Goal: Contribute content: Contribute content

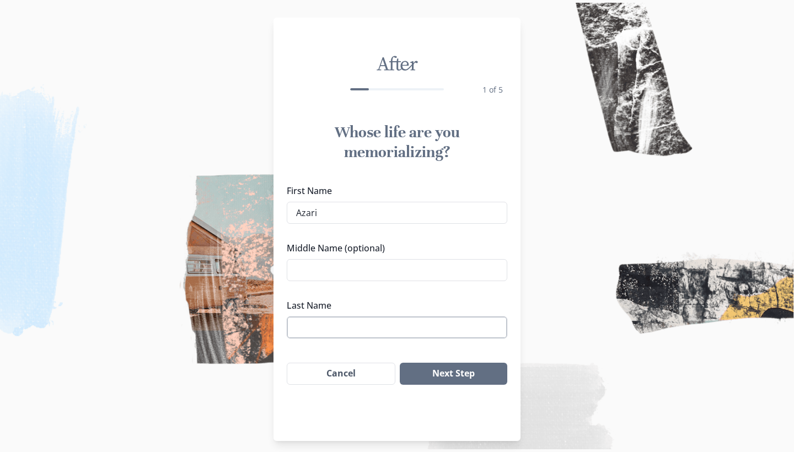
type input "Azari"
click at [412, 325] on input "Last Name" at bounding box center [397, 328] width 221 height 22
click at [419, 384] on button "Next Step" at bounding box center [454, 374] width 108 height 22
type input "H"
click at [419, 376] on button "Next Step" at bounding box center [454, 374] width 108 height 22
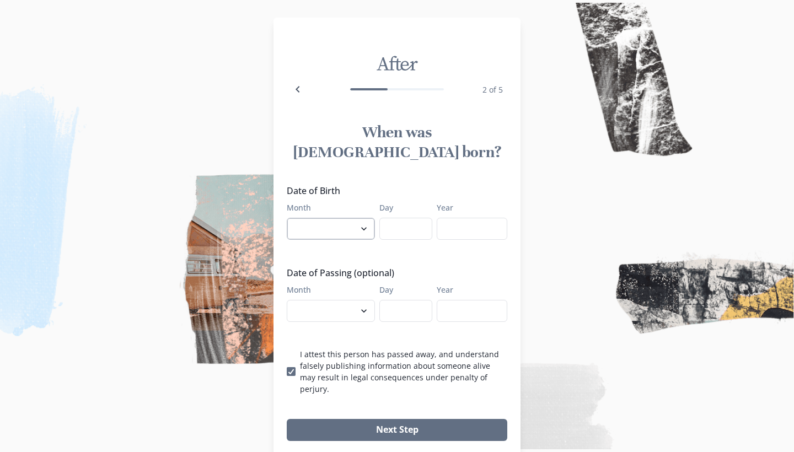
select select "7"
click at [392, 218] on input "Day" at bounding box center [406, 229] width 53 height 22
type input "14"
click at [452, 218] on input "Year" at bounding box center [472, 229] width 71 height 22
type input "2007"
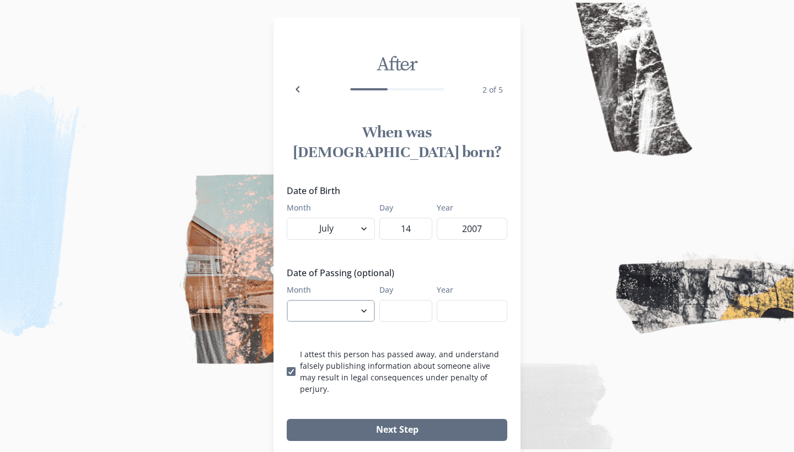
select select "8"
click at [398, 300] on input "Day" at bounding box center [406, 311] width 53 height 22
type input "28"
click at [439, 300] on input "Year" at bounding box center [472, 311] width 71 height 22
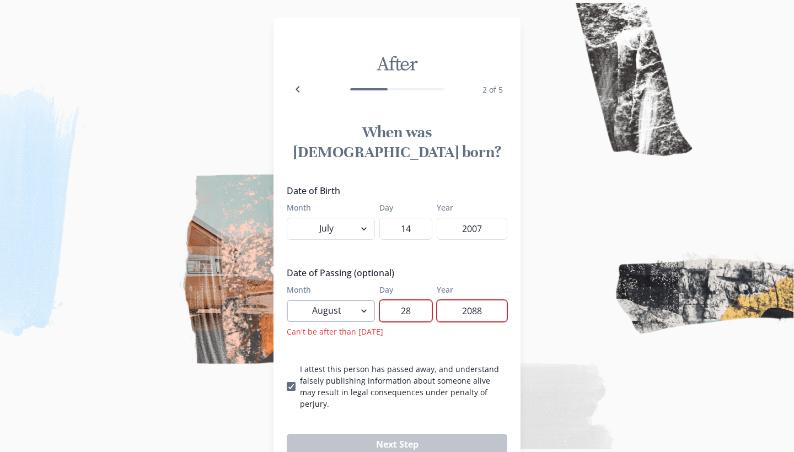
type input "2088"
select select "8"
click at [480, 300] on input "2088" at bounding box center [472, 311] width 71 height 22
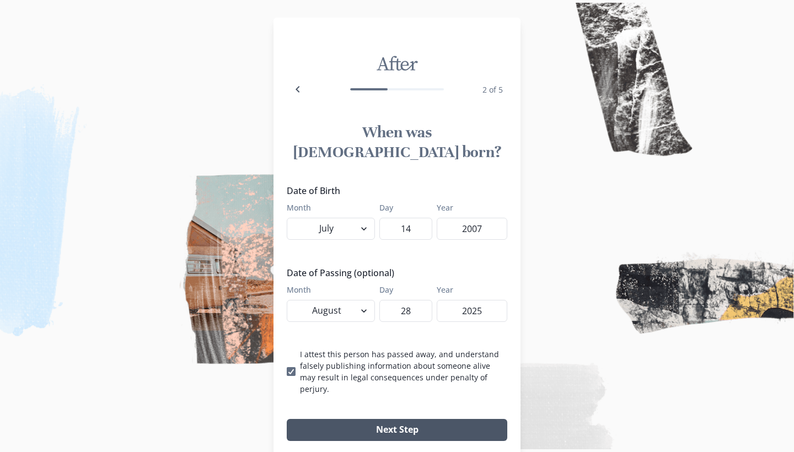
type input "2025"
click at [419, 419] on button "Next Step" at bounding box center [397, 430] width 221 height 22
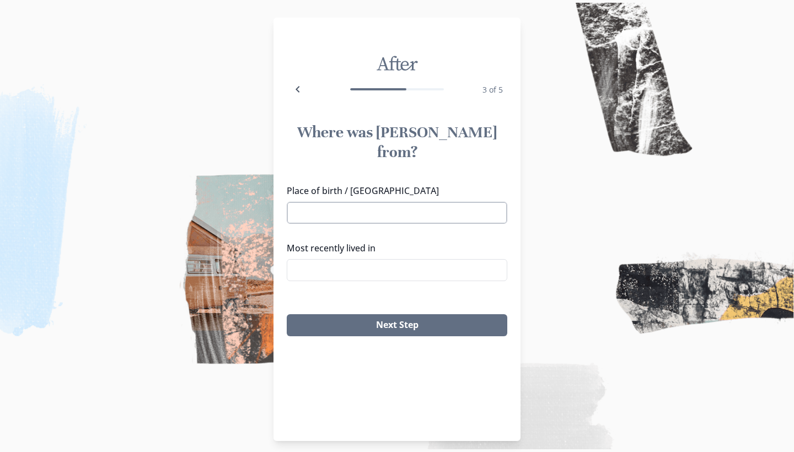
click at [341, 202] on input "Place of birth / [GEOGRAPHIC_DATA]" at bounding box center [397, 213] width 221 height 22
click at [331, 217] on li "[US_STATE][GEOGRAPHIC_DATA], [GEOGRAPHIC_DATA]" at bounding box center [397, 219] width 218 height 31
type input "[US_STATE][GEOGRAPHIC_DATA], [GEOGRAPHIC_DATA]"
click at [322, 259] on input "Most recently lived in" at bounding box center [397, 270] width 221 height 22
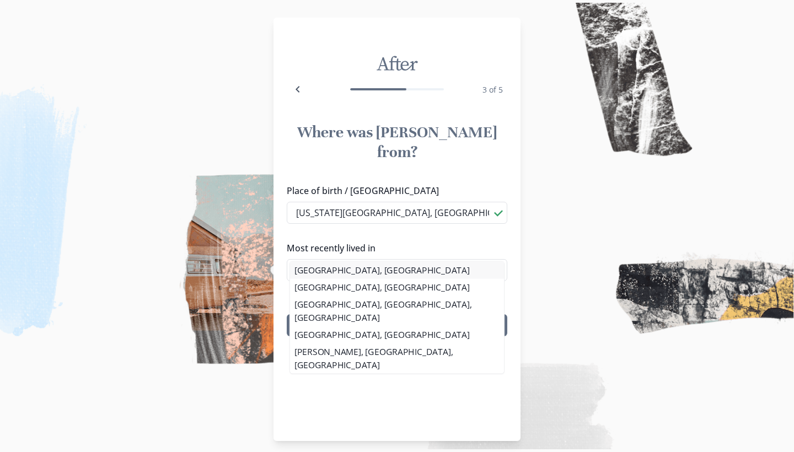
click at [312, 267] on li "[GEOGRAPHIC_DATA], [GEOGRAPHIC_DATA]" at bounding box center [397, 269] width 214 height 17
type input "[GEOGRAPHIC_DATA], [GEOGRAPHIC_DATA]"
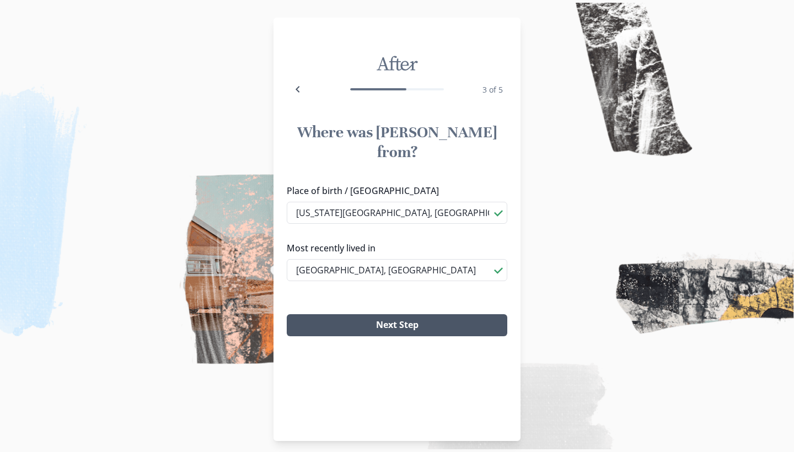
click at [307, 314] on button "Next Step" at bounding box center [397, 325] width 221 height 22
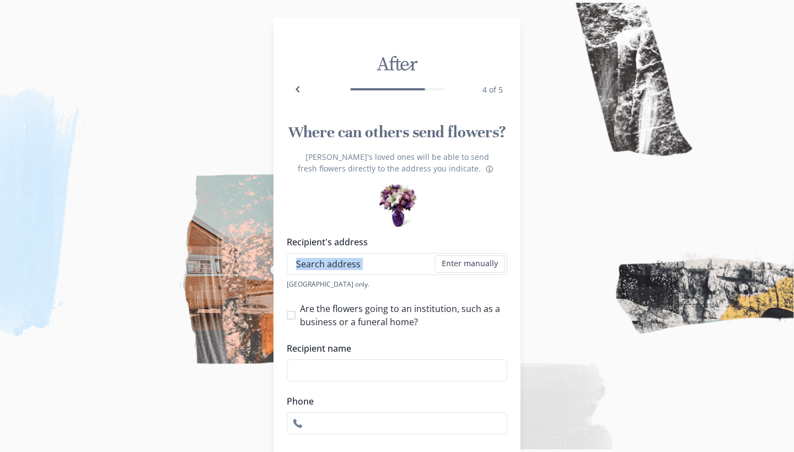
click at [344, 260] on div "Recipient's address Enter manually Address [GEOGRAPHIC_DATA] only." at bounding box center [397, 263] width 221 height 54
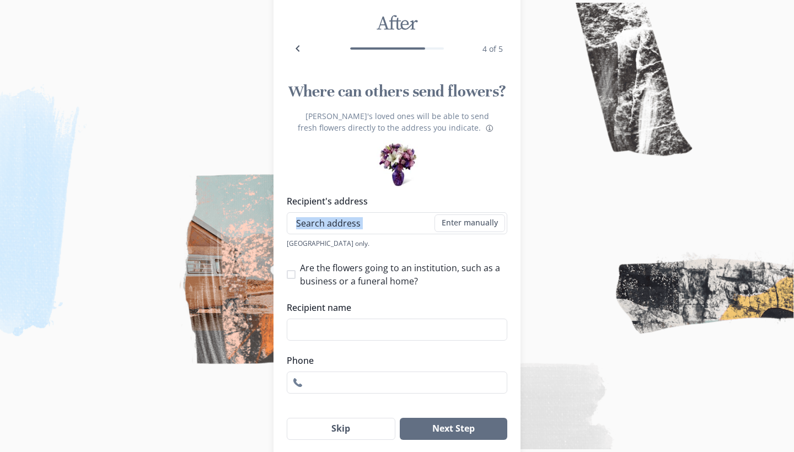
scroll to position [50, 0]
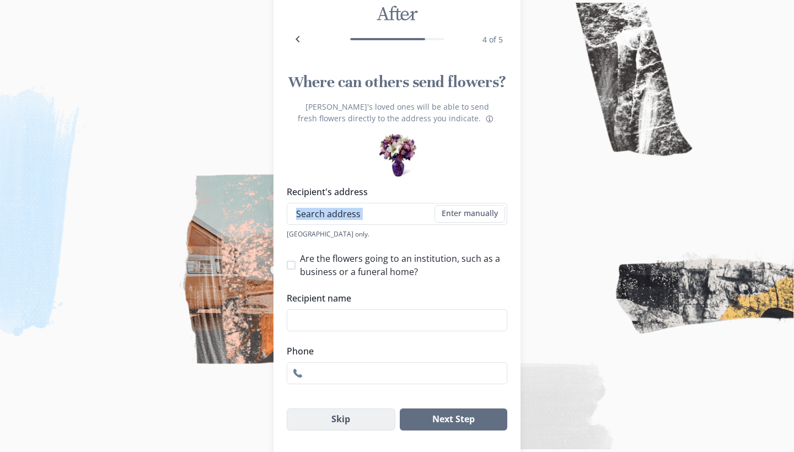
click at [303, 431] on button "Skip" at bounding box center [341, 420] width 109 height 22
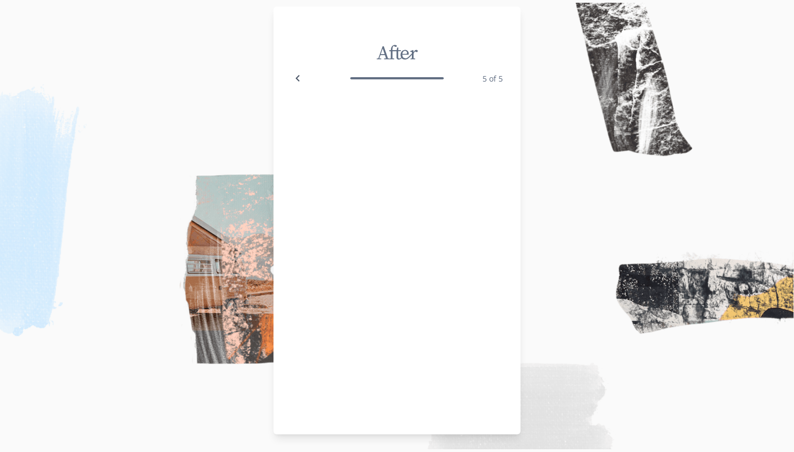
scroll to position [7, 0]
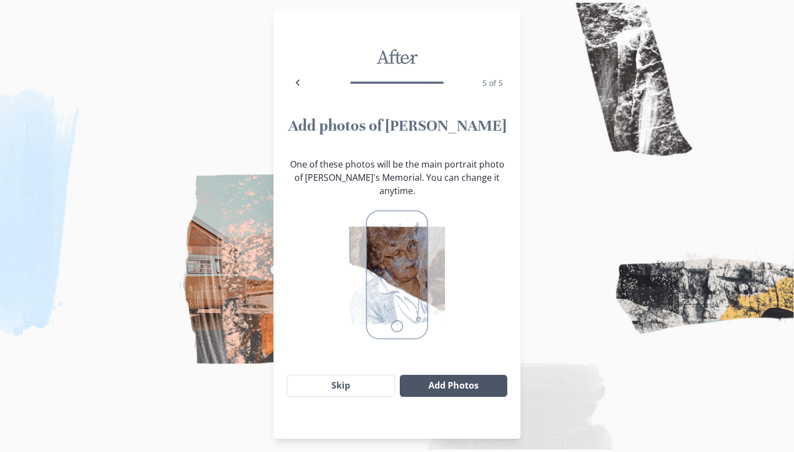
click at [438, 375] on button "Add Photos" at bounding box center [454, 386] width 108 height 22
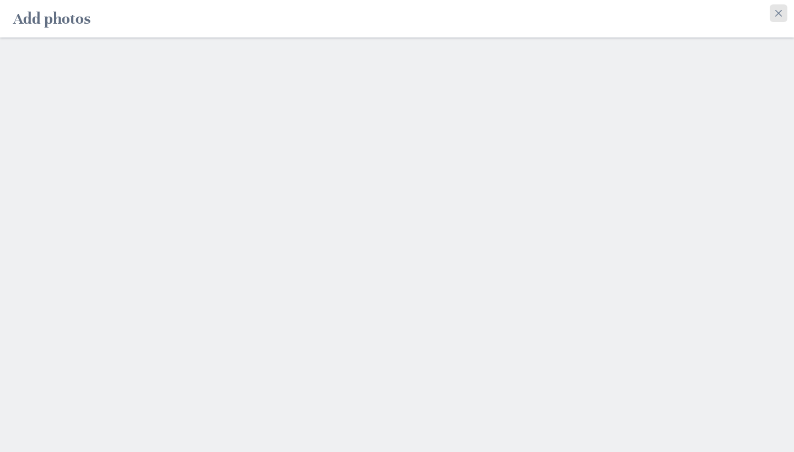
click at [780, 16] on icon "Close" at bounding box center [779, 13] width 7 height 7
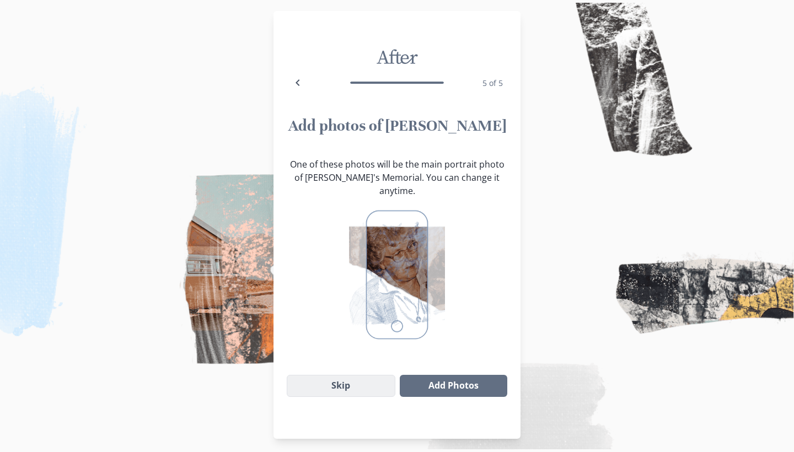
click at [324, 375] on button "Skip" at bounding box center [341, 386] width 109 height 22
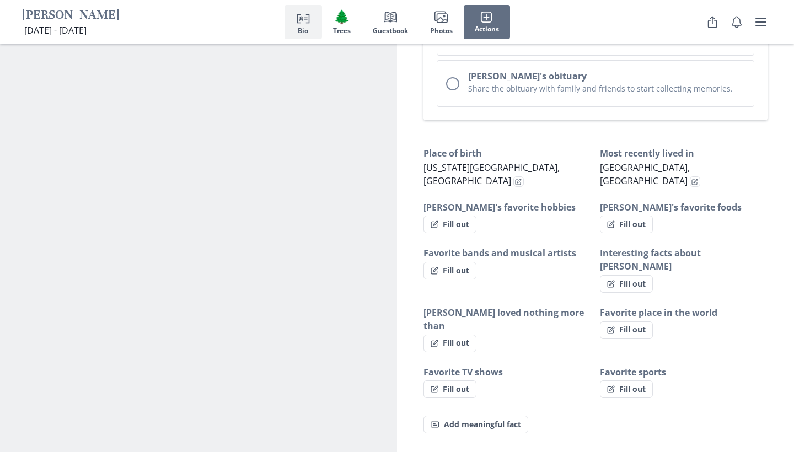
scroll to position [633, 0]
click at [611, 220] on icon "button" at bounding box center [611, 224] width 8 height 8
select select "[PERSON_NAME]'s favorite foods"
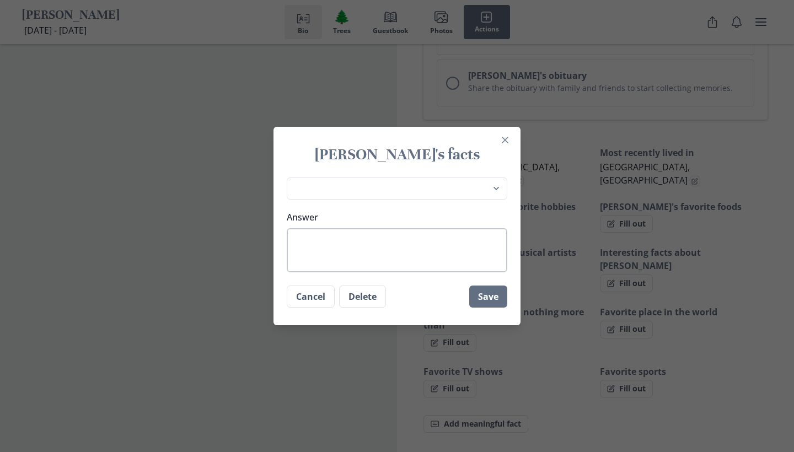
click at [447, 245] on textarea "Answer" at bounding box center [397, 250] width 221 height 44
type textarea "C"
type textarea "x"
type textarea "Ch"
type textarea "x"
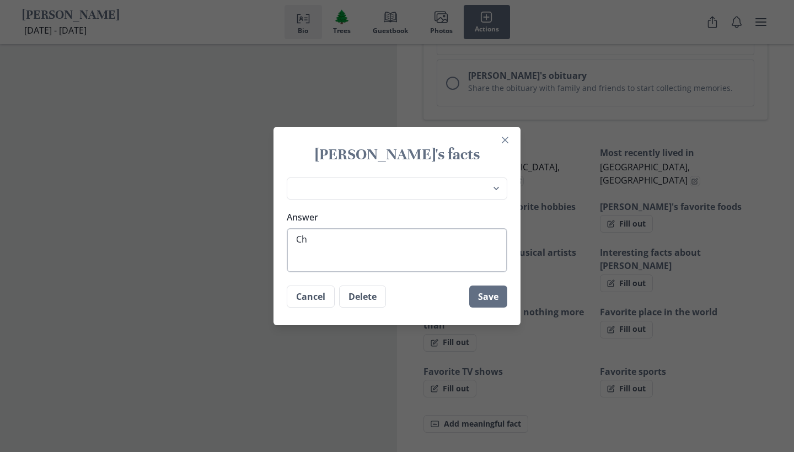
type textarea "Chi"
type textarea "x"
type textarea "Chic"
type textarea "x"
type textarea "[DEMOGRAPHIC_DATA]"
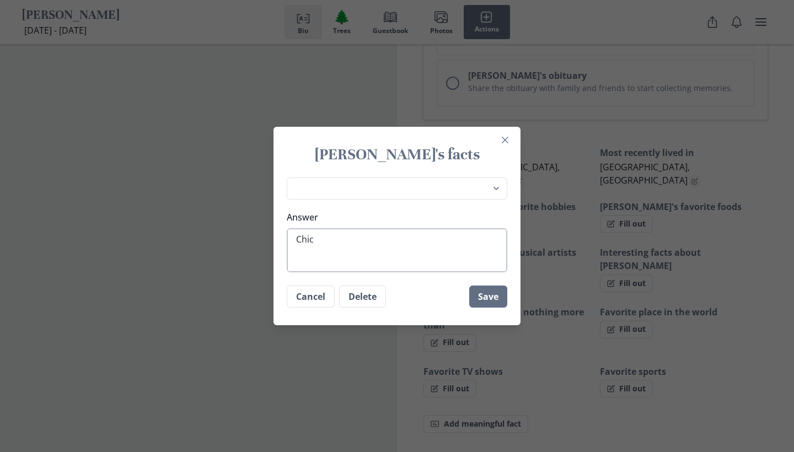
type textarea "x"
type textarea "Chicke"
type textarea "x"
type textarea "Chicken"
type textarea "x"
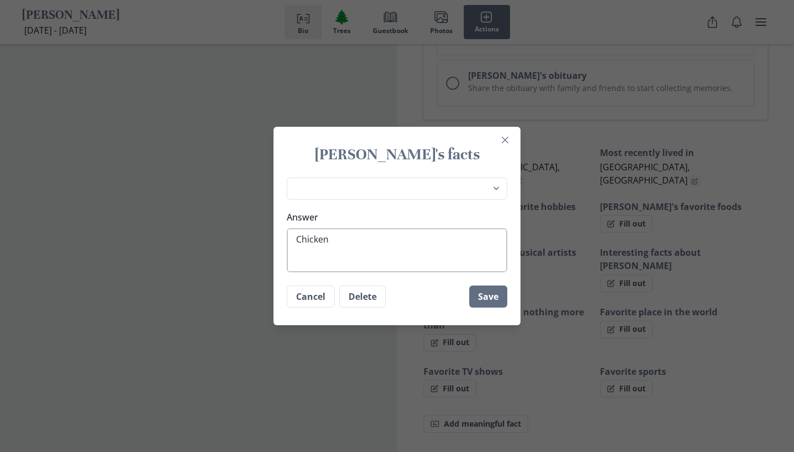
type textarea "Chicken"
type textarea "x"
type textarea "Chicken A"
type textarea "x"
type textarea "Chicken Al"
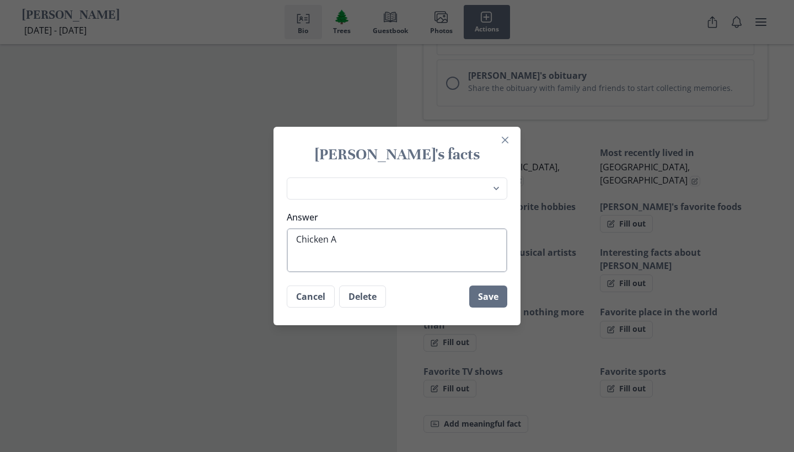
type textarea "x"
type textarea "Chicken Alf"
type textarea "x"
type textarea "Chicken Alfr"
type textarea "x"
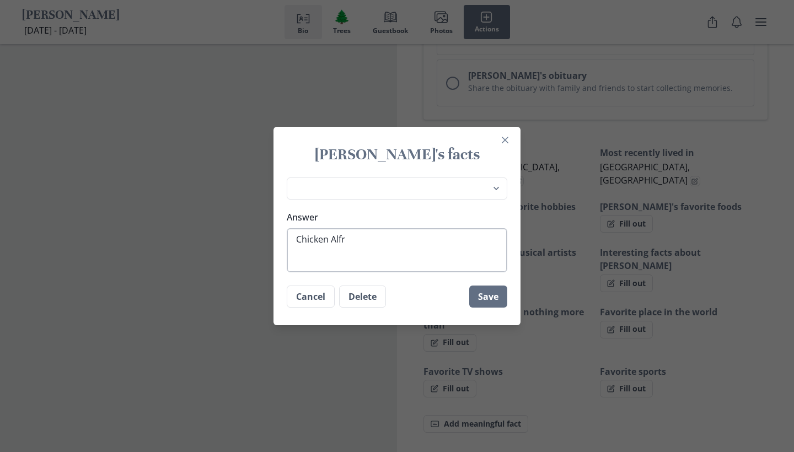
type textarea "Chicken [PERSON_NAME]"
type textarea "x"
type textarea "Chicken [PERSON_NAME]"
type textarea "x"
type textarea "Chicken [PERSON_NAME]"
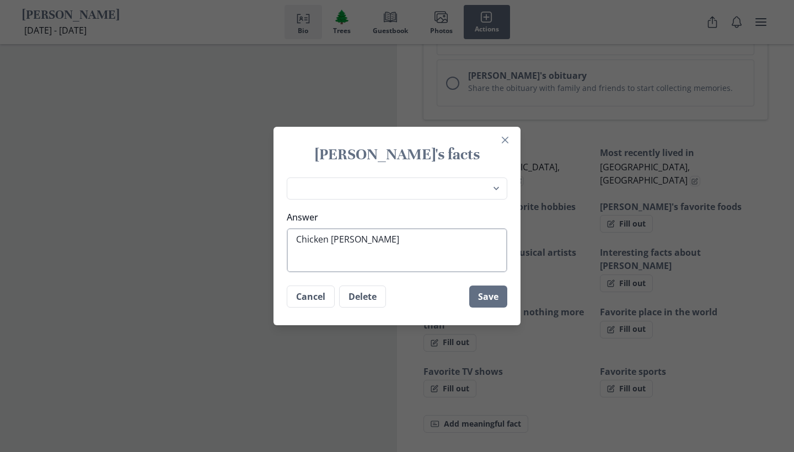
type textarea "x"
type textarea "Chicken [PERSON_NAME]"
type textarea "x"
type textarea "Chicken [PERSON_NAME]"
type textarea "x"
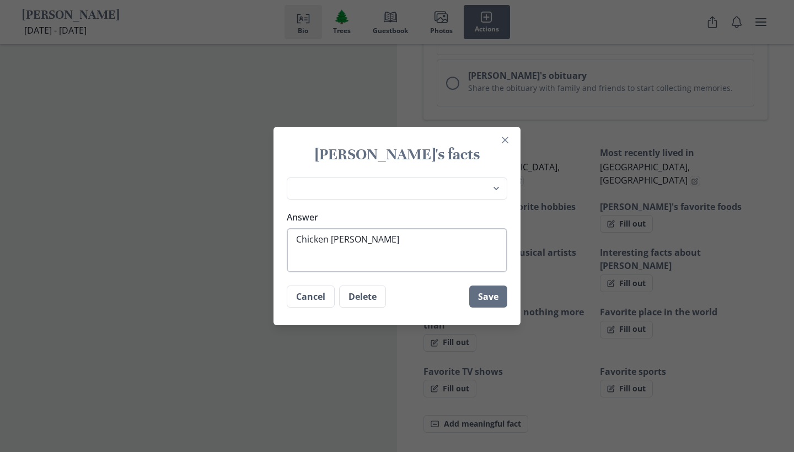
type textarea "Chicken [PERSON_NAME] wi"
type textarea "x"
type textarea "Chicken [PERSON_NAME] wit"
type textarea "x"
type textarea "Chicken [PERSON_NAME] wi"
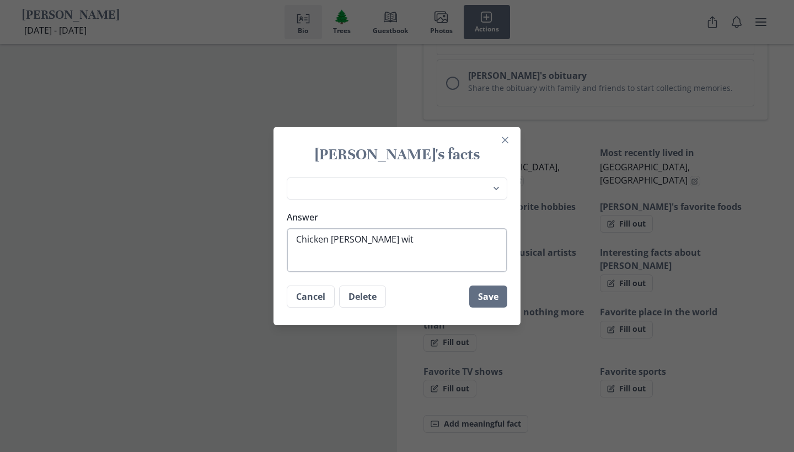
type textarea "x"
type textarea "Chicken [PERSON_NAME]"
type textarea "x"
type textarea "Chicken [PERSON_NAME] w/"
type textarea "x"
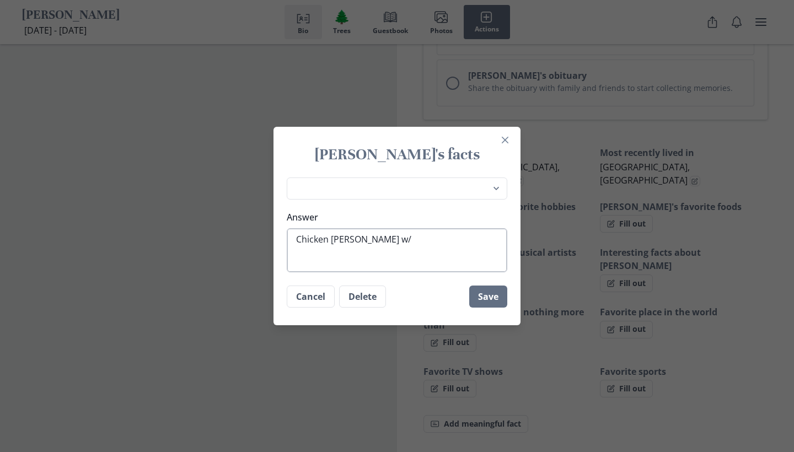
type textarea "Chicken [PERSON_NAME] w/"
type textarea "x"
type textarea "Chicken [PERSON_NAME] w/ c"
type textarea "x"
type textarea "Chicken [PERSON_NAME] w/ co"
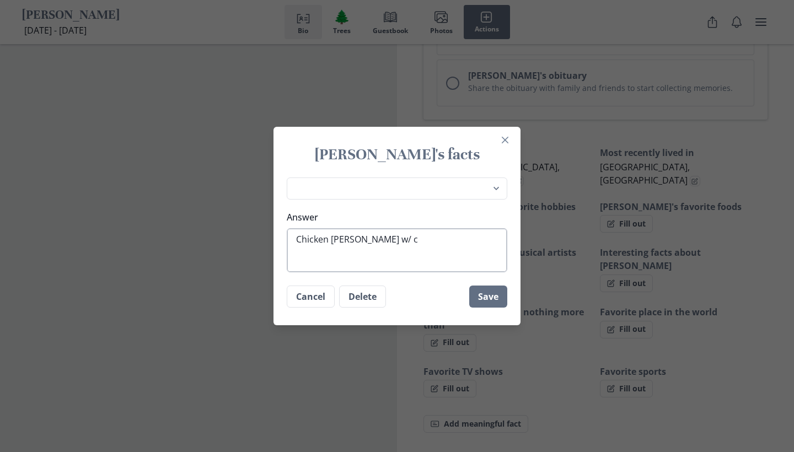
type textarea "x"
type textarea "Chicken [PERSON_NAME] w/ cor"
type textarea "x"
type textarea "Chicken [PERSON_NAME] w/ corn"
type textarea "x"
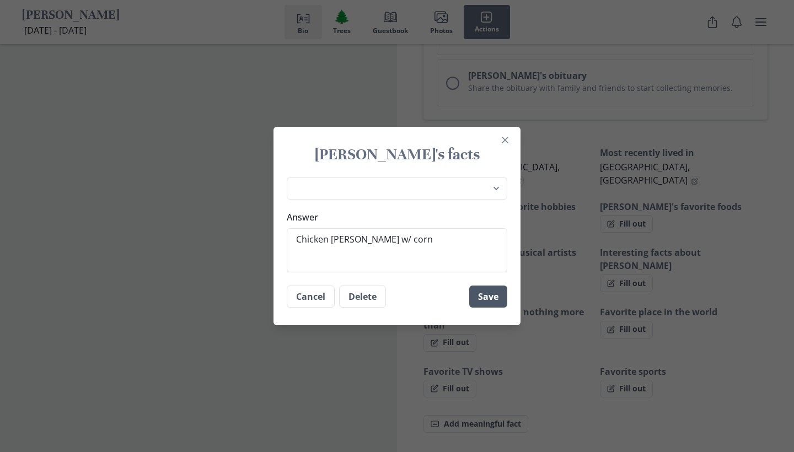
type textarea "Chicken [PERSON_NAME] w/ corn"
type textarea "x"
type textarea "Chicken [PERSON_NAME] w/ corn M"
type textarea "x"
type textarea "Chicken [PERSON_NAME] w/ corn"
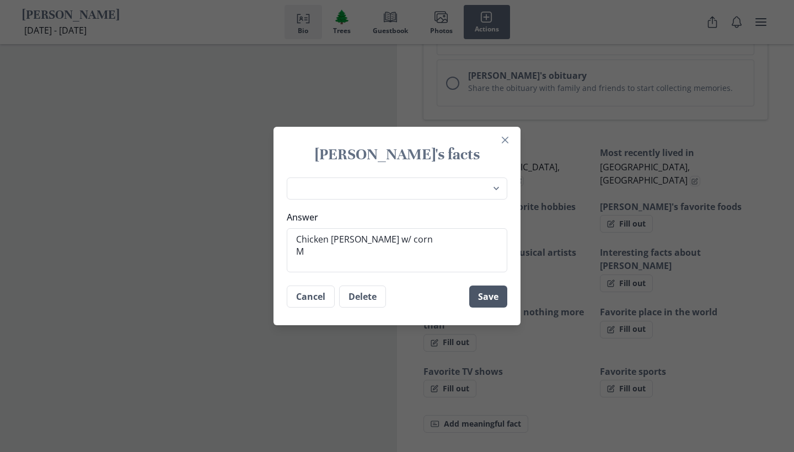
type textarea "x"
type textarea "Chicken [PERSON_NAME] w/ corn z"
type textarea "x"
type textarea "Chicken [PERSON_NAME] w/ corn zc"
type textarea "x"
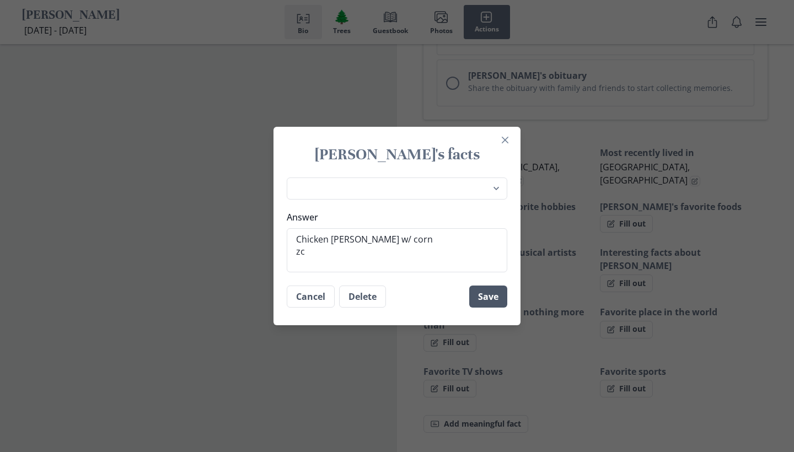
type textarea "Chicken [PERSON_NAME] w/ corn zcr"
type textarea "x"
type textarea "Chicken [PERSON_NAME] w/ corn zcre"
type textarea "x"
type textarea "Chicken [PERSON_NAME] w/ corn zcr"
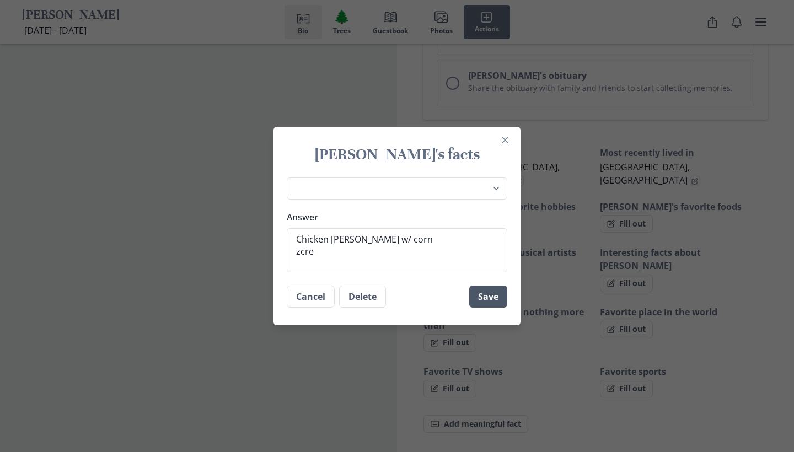
type textarea "x"
type textarea "Chicken [PERSON_NAME] w/ corn zc"
type textarea "x"
type textarea "Chicken [PERSON_NAME] w/ corn z"
type textarea "x"
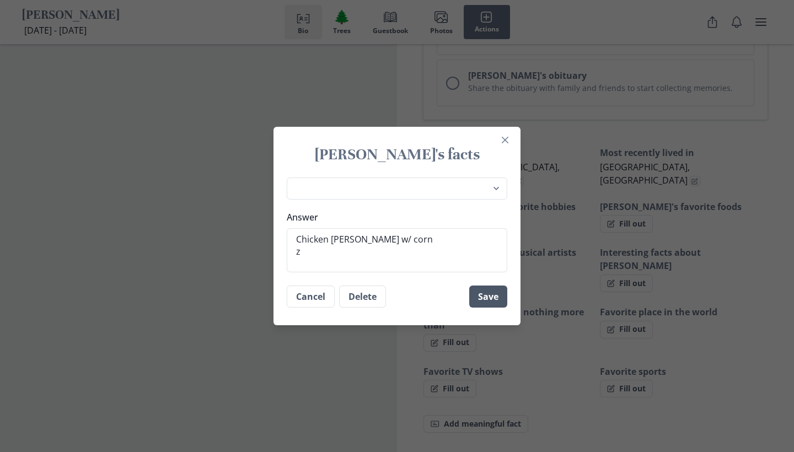
type textarea "Chicken [PERSON_NAME] w/ corn"
type textarea "x"
type textarea "Chicken [PERSON_NAME] w/ corn C"
type textarea "x"
type textarea "Chicken [PERSON_NAME] w/ corn Cr"
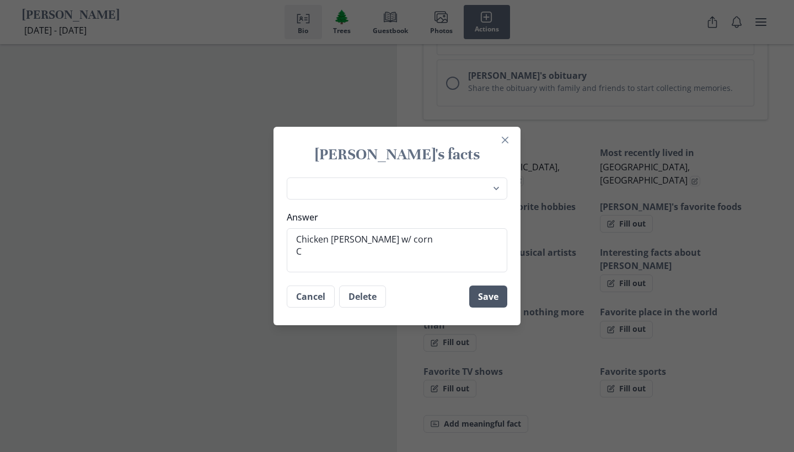
type textarea "x"
type textarea "Chicken [PERSON_NAME] w/ corn Cre"
type textarea "x"
type textarea "Chicken [PERSON_NAME] w/ corn Crep"
type textarea "x"
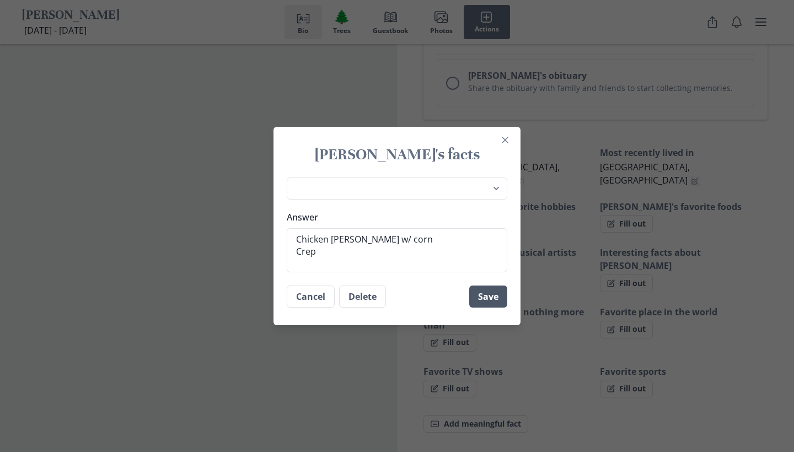
type textarea "Chicken [PERSON_NAME] w/ corn Crepe"
type textarea "x"
type textarea "Chicken [PERSON_NAME] w/ corn Crepes"
type textarea "x"
type textarea "Chicken [PERSON_NAME] w/ corn Crepes"
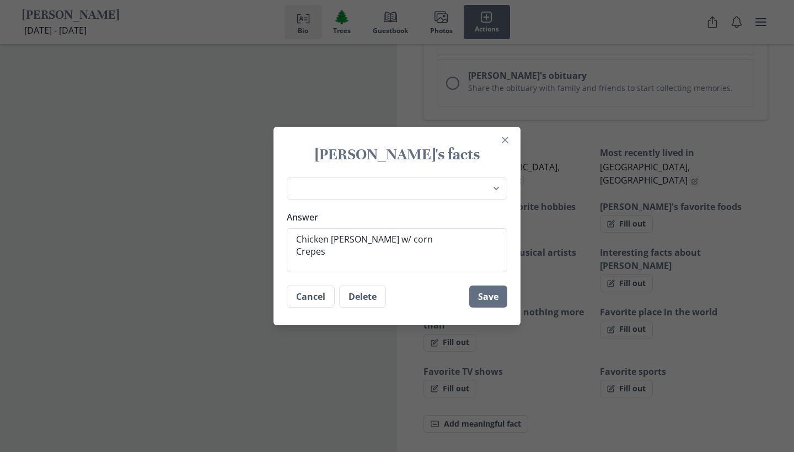
type textarea "x"
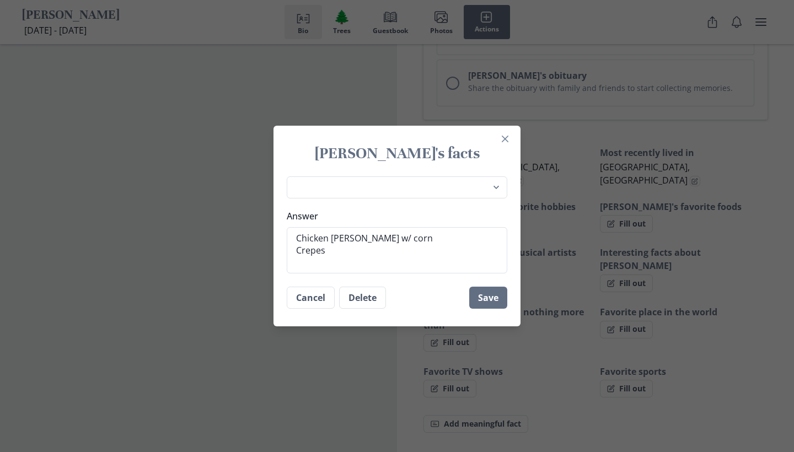
type textarea "Chicken [PERSON_NAME] w/ corn Crepes M"
type textarea "x"
type textarea "Chicken [PERSON_NAME] w/ corn Crepes Mc"
type textarea "x"
type textarea "Chicken [PERSON_NAME] w/ corn Crepes M"
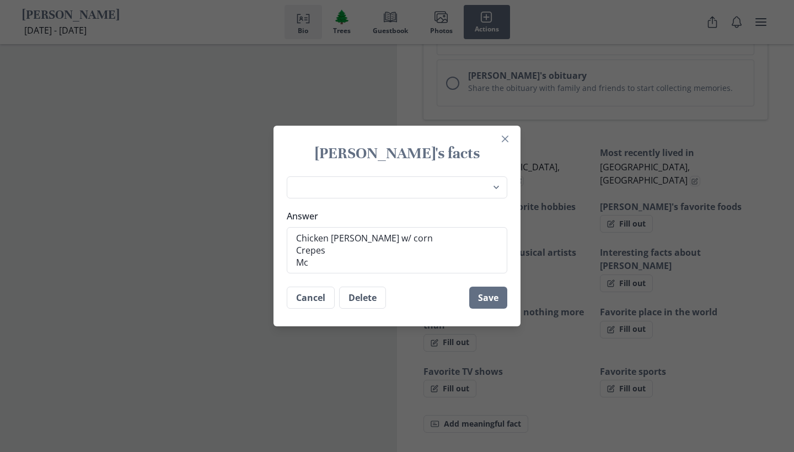
type textarea "x"
type textarea "Chicken [PERSON_NAME] w/ corn Crepes"
type textarea "x"
type textarea "Chicken [PERSON_NAME] w/ corn Crepes"
type textarea "x"
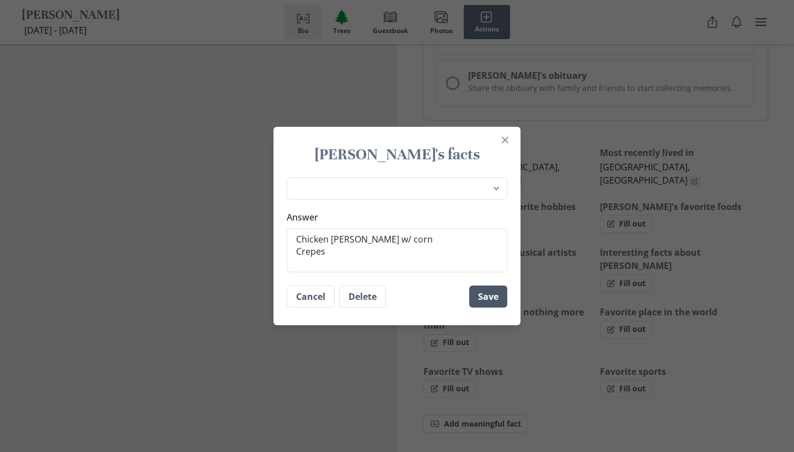
type textarea "Chicken [PERSON_NAME] w/ corn Crepes"
click at [484, 296] on button "Save" at bounding box center [488, 297] width 38 height 22
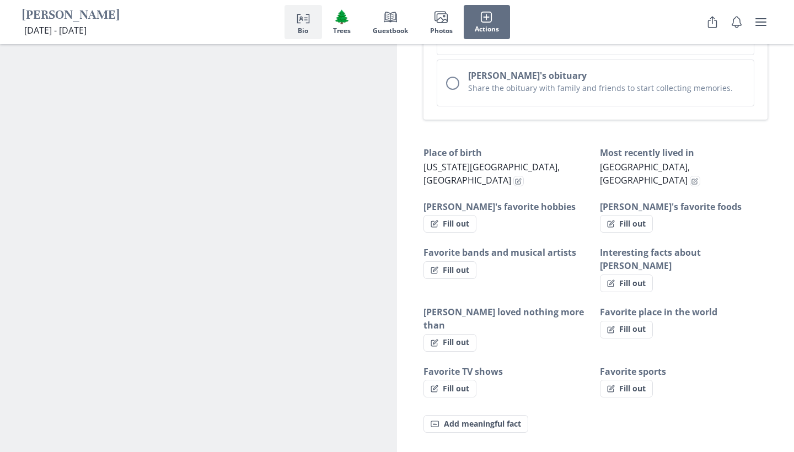
type textarea "x"
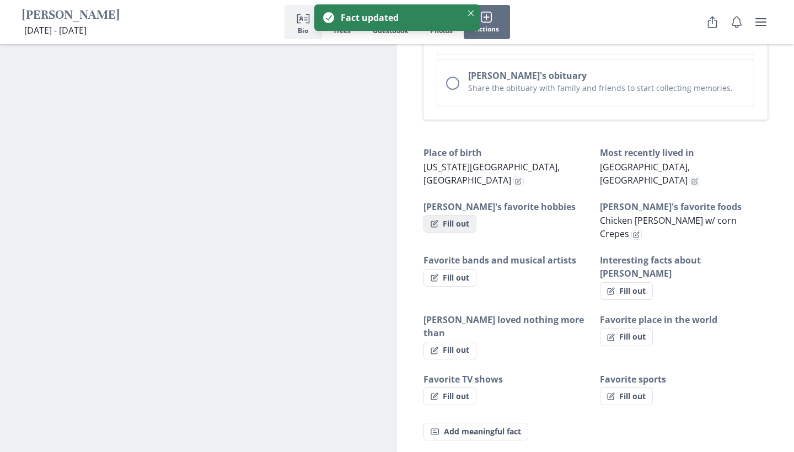
click at [472, 215] on button "Fill out" at bounding box center [450, 224] width 53 height 18
select select "[PERSON_NAME]'s favorite hobbies"
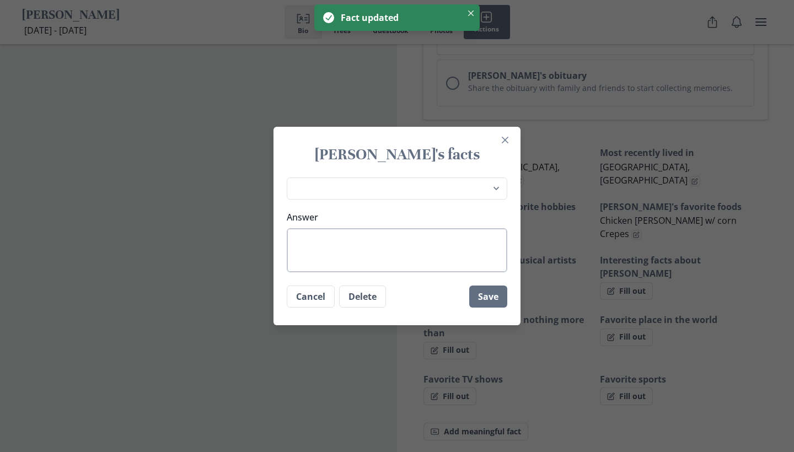
click at [416, 247] on textarea "Answer" at bounding box center [397, 250] width 221 height 44
type textarea "x"
type textarea "D"
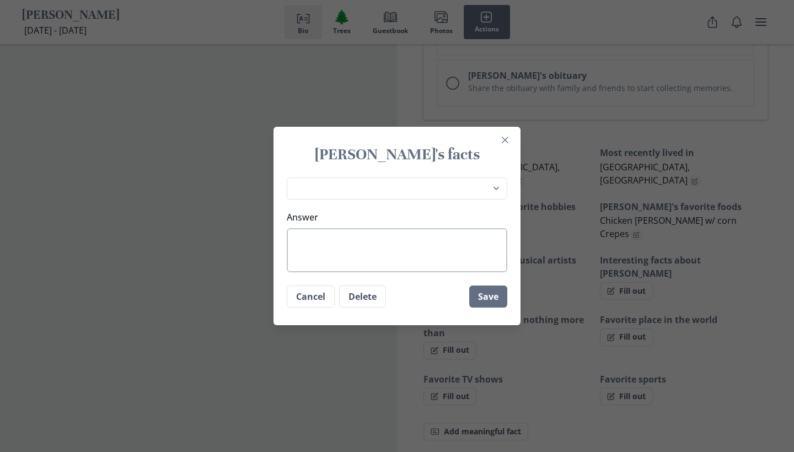
type textarea "x"
type textarea "L"
type textarea "x"
type textarea "Li"
type textarea "x"
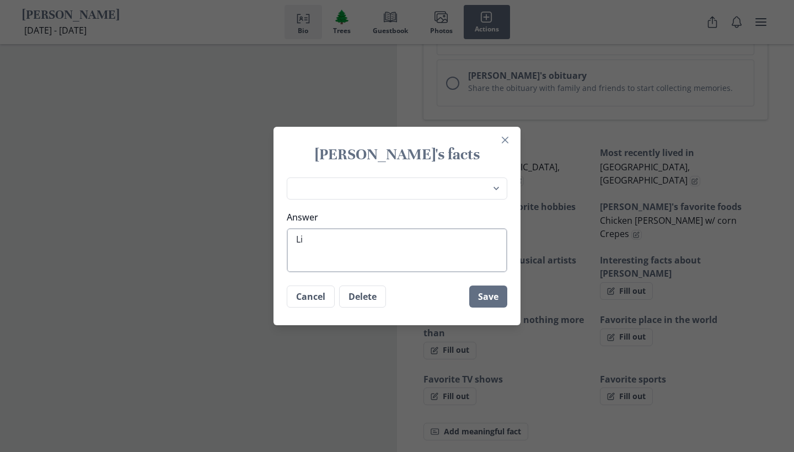
type textarea "Lis"
type textarea "x"
type textarea "List"
type textarea "x"
type textarea "Liste"
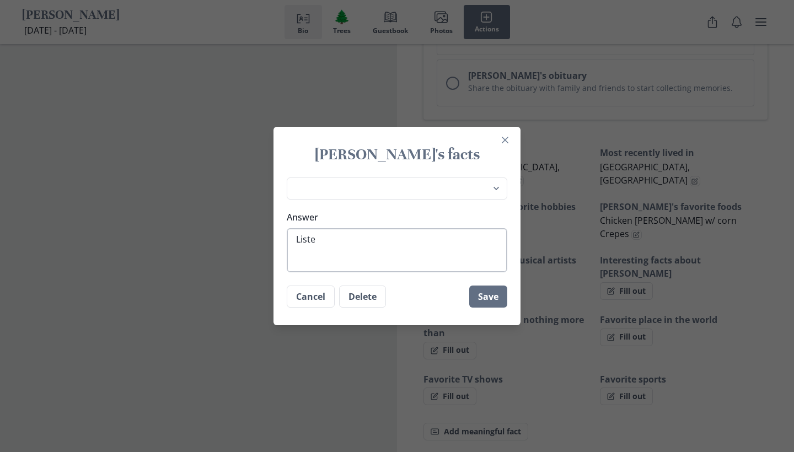
type textarea "x"
type textarea "Listen"
type textarea "x"
type textarea "Listeni"
type textarea "x"
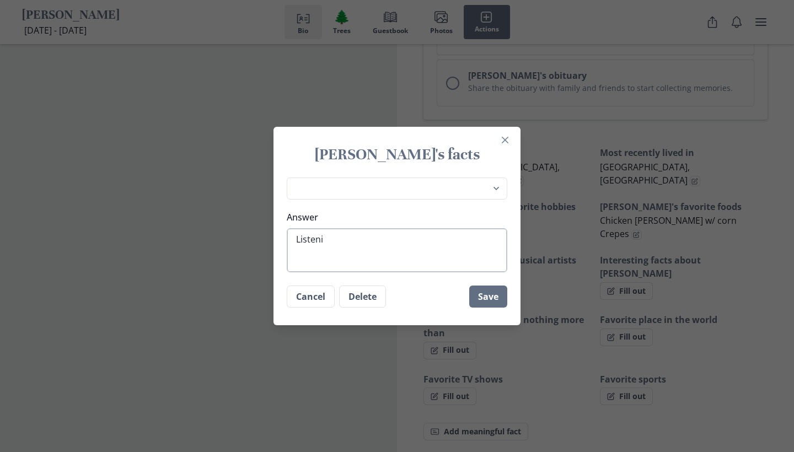
type textarea "Listenin"
type textarea "x"
type textarea "Listening"
type textarea "x"
type textarea "Listening"
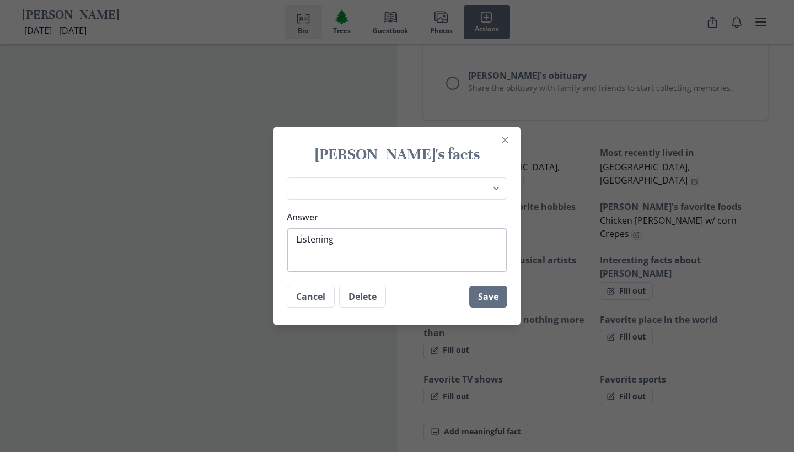
type textarea "x"
type textarea "Listening t"
type textarea "x"
type textarea "Listening to"
type textarea "x"
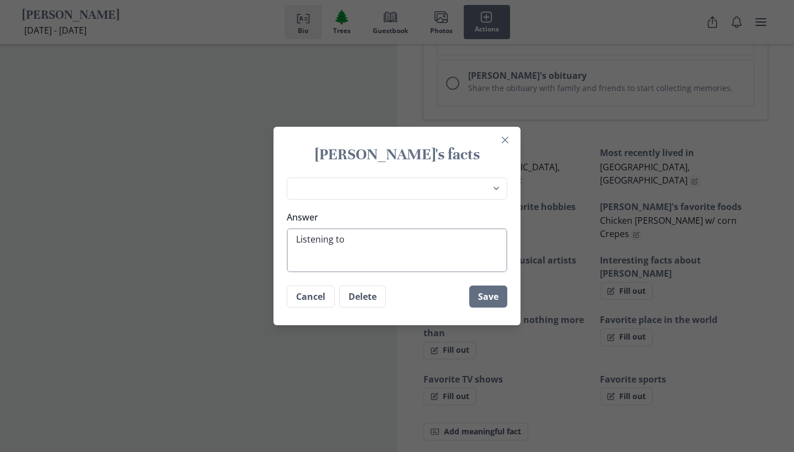
type textarea "Listening to"
type textarea "x"
type textarea "Listening to m"
type textarea "x"
type textarea "Listening to mu"
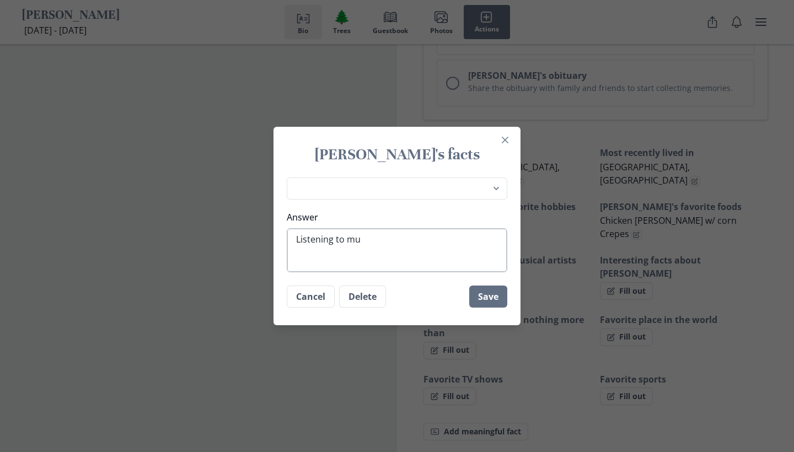
type textarea "x"
type textarea "Listening to mus"
type textarea "x"
type textarea "Listening to musi"
type textarea "x"
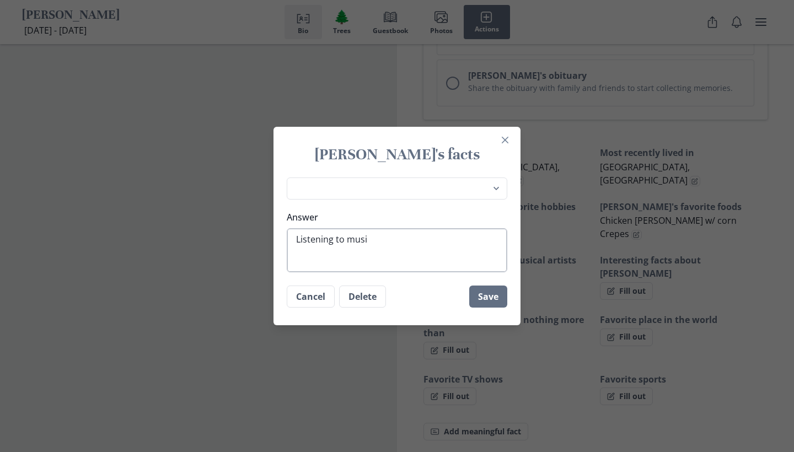
type textarea "Listening to music"
type textarea "x"
type textarea "Listening to music"
type textarea "x"
type textarea "Listening to music"
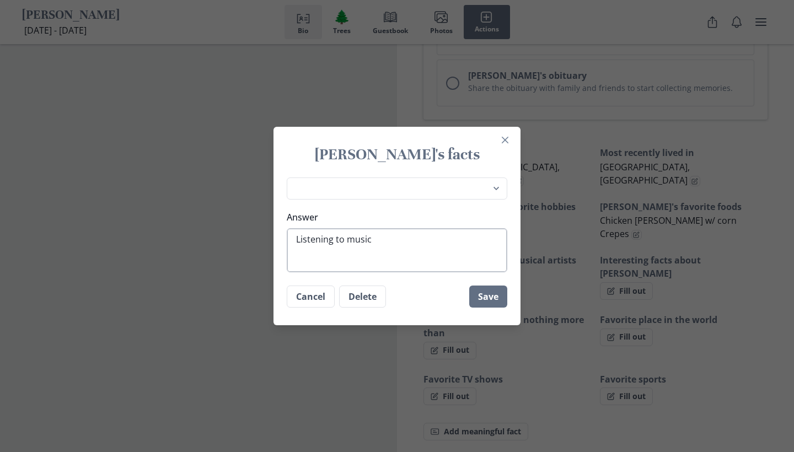
type textarea "x"
type textarea "Listening to music R"
type textarea "x"
type textarea "Listening to music [PERSON_NAME]"
type textarea "x"
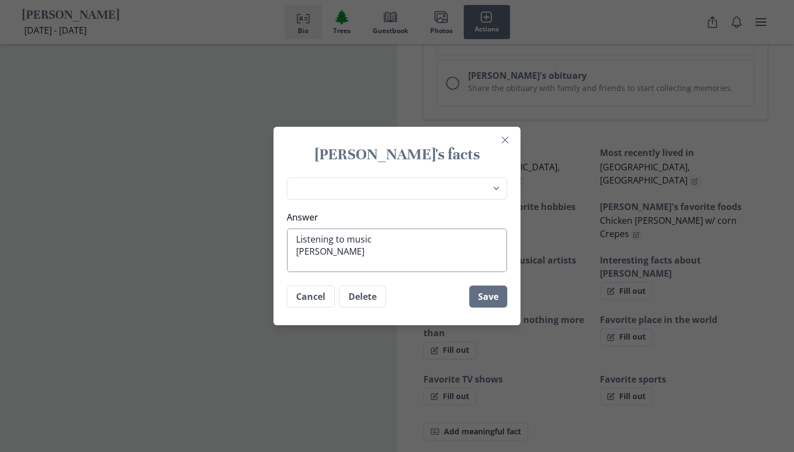
type textarea "Listening to music Run"
type textarea "x"
type textarea "Listening to music Runn"
type textarea "x"
type textarea "Listening to music [PERSON_NAME]"
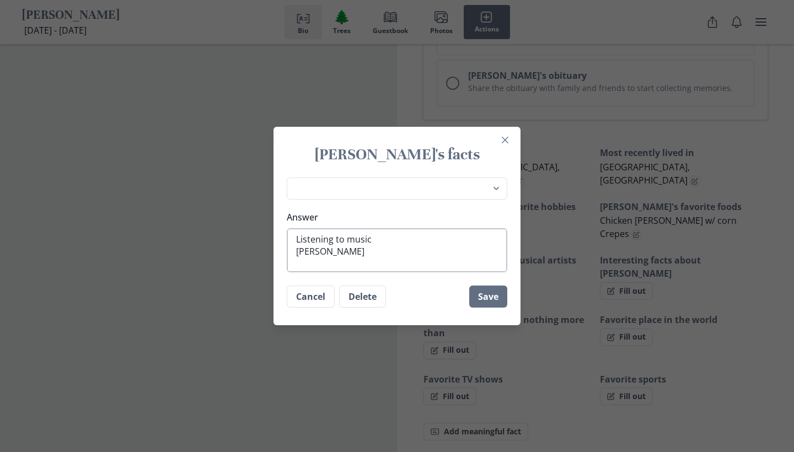
type textarea "x"
type textarea "Listening to music Runnin"
type textarea "x"
type textarea "Listening to music Running"
click at [501, 298] on button "Save" at bounding box center [488, 297] width 38 height 22
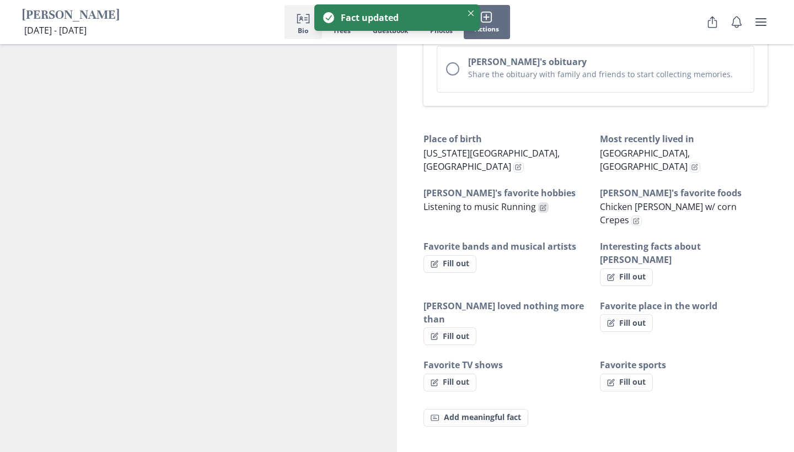
click at [540, 205] on icon "Edit fact" at bounding box center [543, 208] width 7 height 7
type textarea "x"
select select "[PERSON_NAME]'s favorite hobbies"
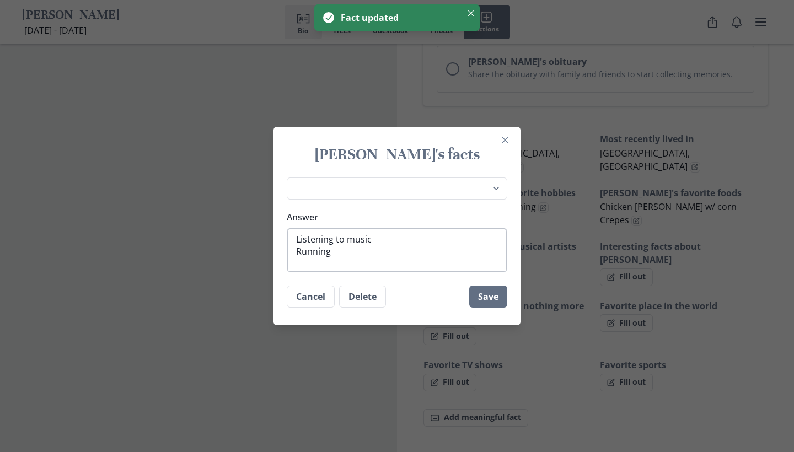
click at [374, 239] on textarea "Listening to music Running" at bounding box center [397, 250] width 221 height 44
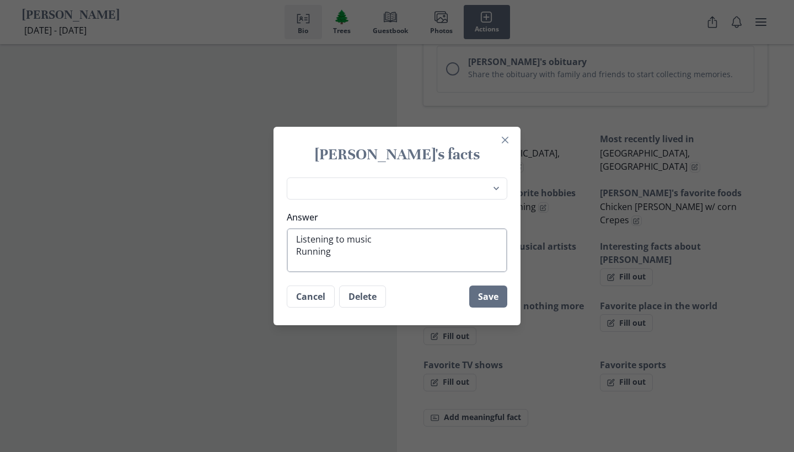
type textarea "x"
type textarea "Listening to music a Running"
type textarea "x"
type textarea "Listening to music an Running"
type textarea "x"
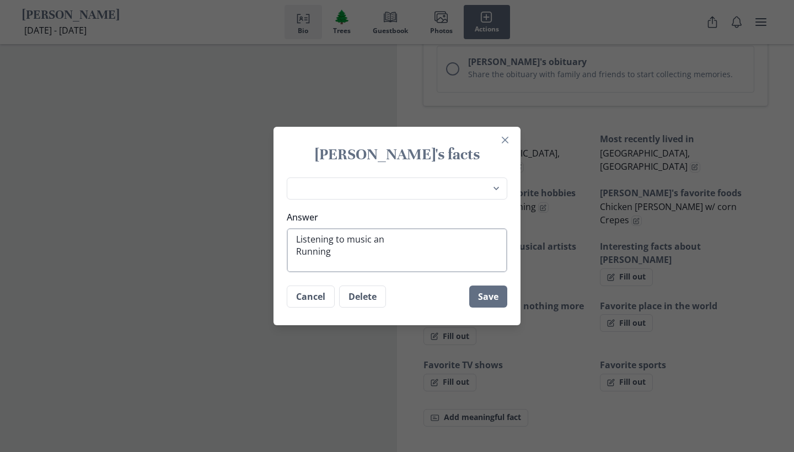
type textarea "Listening to music and Running"
type textarea "x"
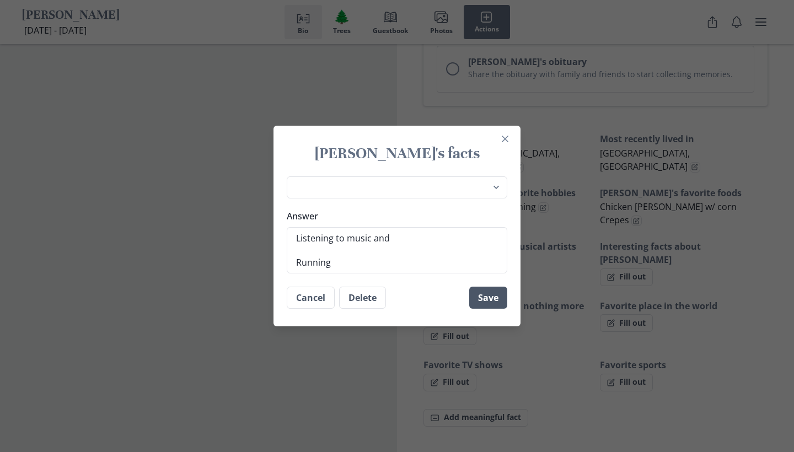
type textarea "Listening to music and Running"
click at [488, 293] on button "Save" at bounding box center [488, 298] width 38 height 22
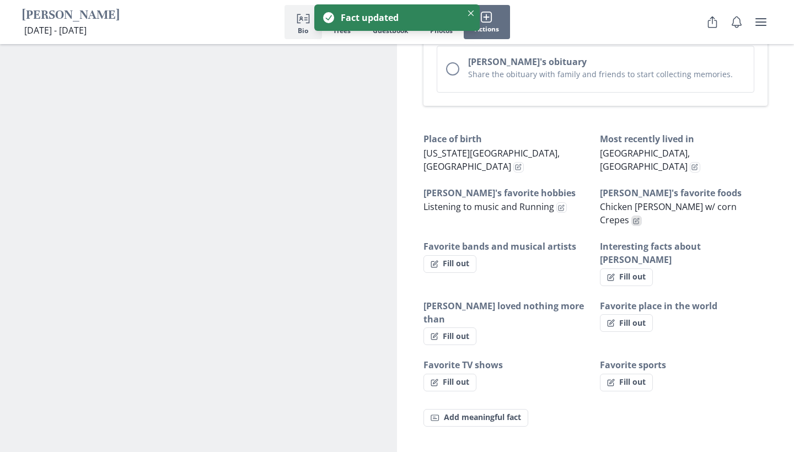
click at [640, 218] on icon "Edit fact" at bounding box center [636, 221] width 7 height 7
type textarea "x"
select select "[PERSON_NAME]'s favorite foods"
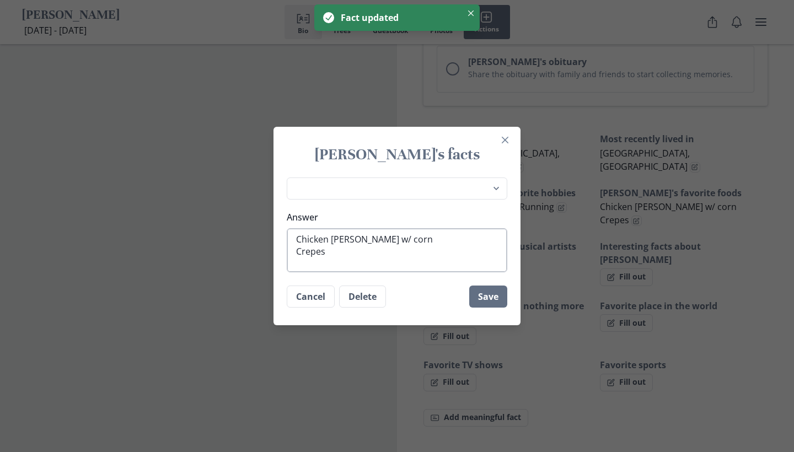
click at [411, 239] on textarea "Chicken [PERSON_NAME] w/ corn Crepes" at bounding box center [397, 250] width 221 height 44
type textarea "x"
type textarea "Chicken [PERSON_NAME] w/ corn, Crepes"
type textarea "x"
type textarea "Chicken [PERSON_NAME] w/ corn, Crepes"
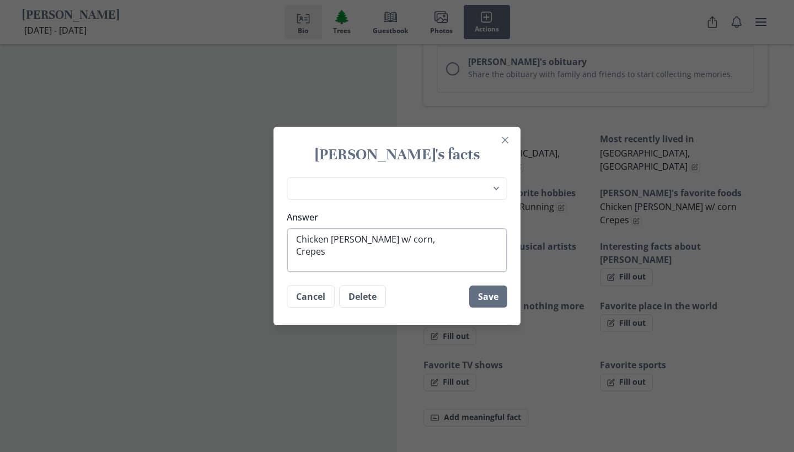
type textarea "x"
type textarea "Chicken [PERSON_NAME] w/ corn, a Crepes"
type textarea "x"
type textarea "Chicken [PERSON_NAME] w/ corn, an Crepes"
type textarea "x"
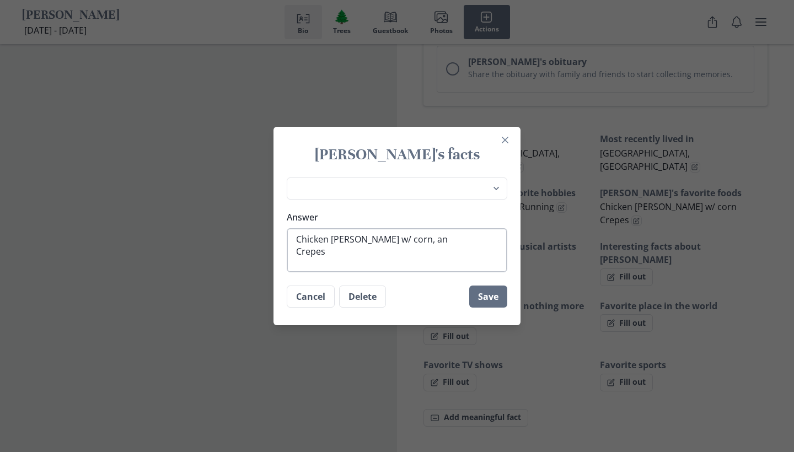
type textarea "Chicken [PERSON_NAME] w/ corn, and Crepes"
type textarea "x"
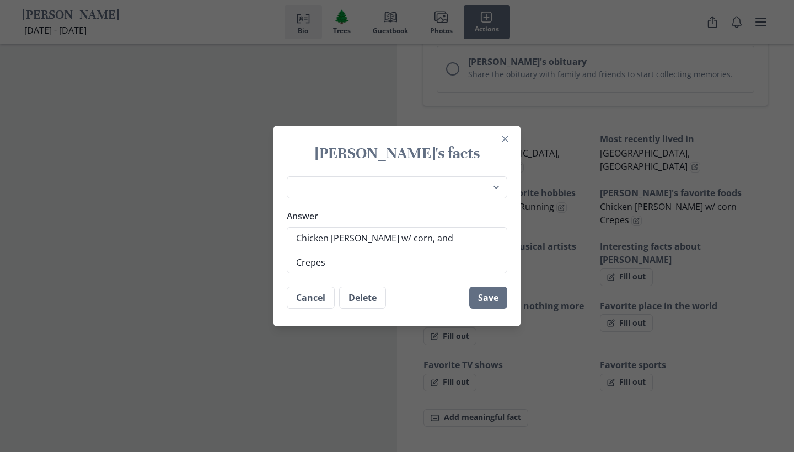
type textarea "Chicken [PERSON_NAME] w/ corn, and Crepes"
click at [467, 303] on footer "Cancel Delete Save" at bounding box center [397, 298] width 247 height 40
click at [479, 307] on button "Save" at bounding box center [488, 298] width 38 height 22
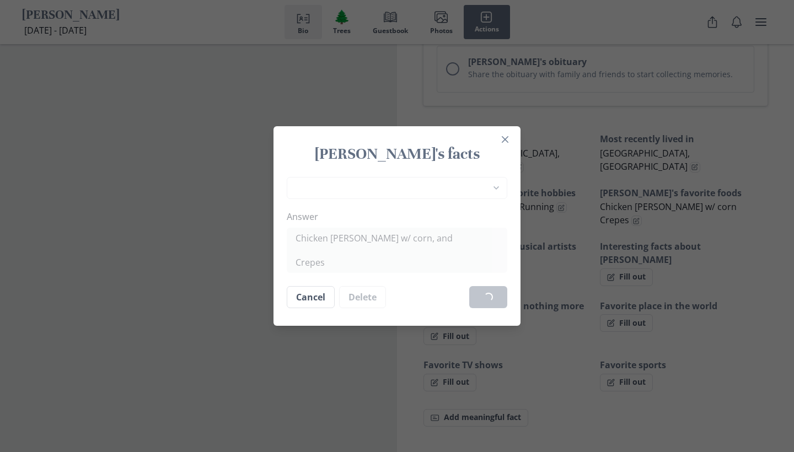
type textarea "x"
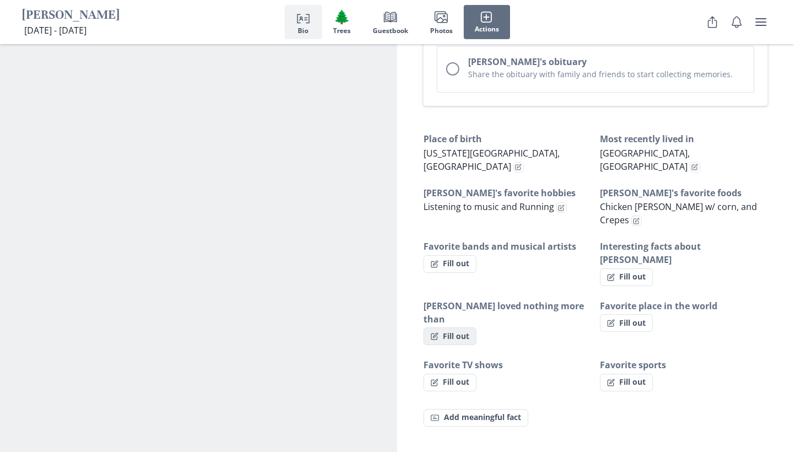
click at [453, 328] on button "Fill out" at bounding box center [450, 337] width 53 height 18
select select "[PERSON_NAME] loved nothing more than"
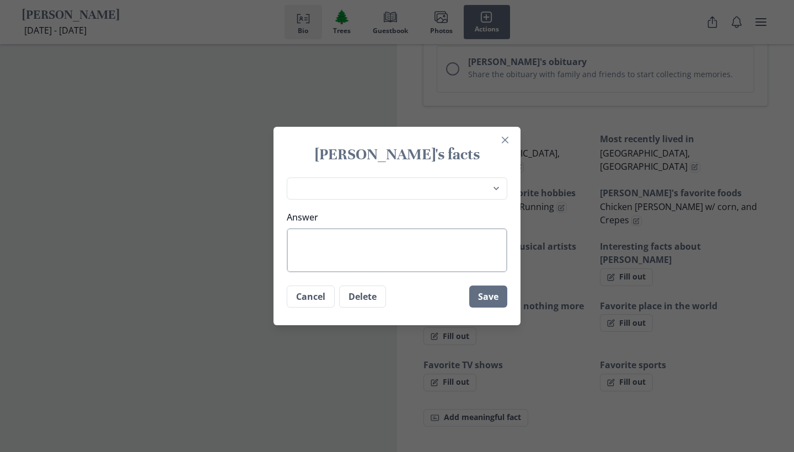
click at [428, 241] on textarea "Answer" at bounding box center [397, 250] width 221 height 44
type textarea "x"
click at [500, 301] on button "Save" at bounding box center [488, 297] width 38 height 22
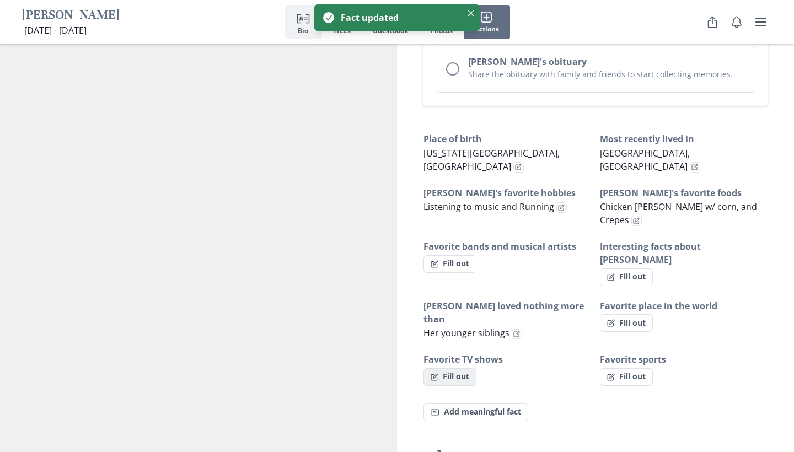
click at [471, 368] on button "Fill out" at bounding box center [450, 377] width 53 height 18
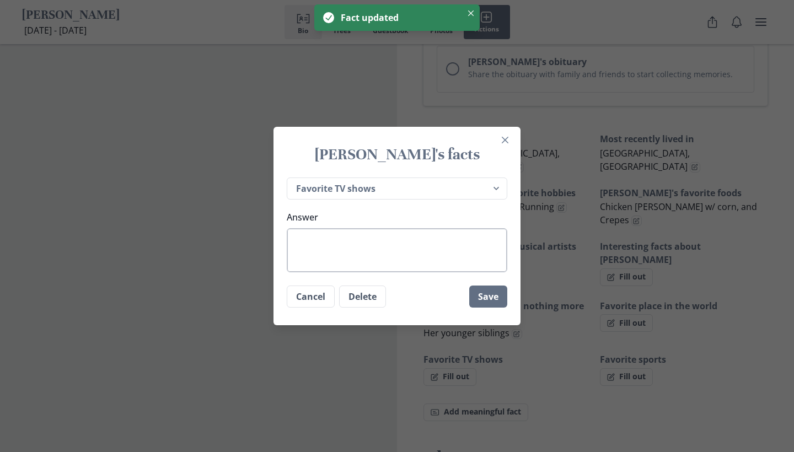
click at [450, 259] on textarea "Answer" at bounding box center [397, 250] width 221 height 44
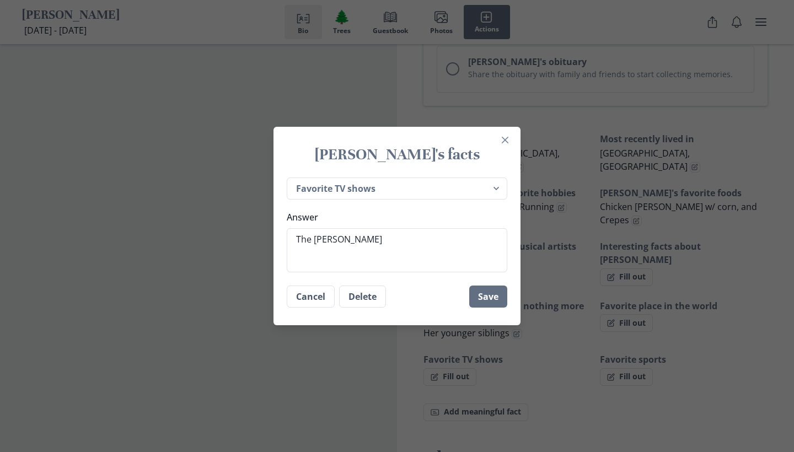
drag, startPoint x: 450, startPoint y: 259, endPoint x: 490, endPoint y: 311, distance: 65.6
click at [490, 311] on footer "Cancel Delete Save" at bounding box center [397, 297] width 247 height 40
click at [492, 302] on button "Save" at bounding box center [488, 297] width 38 height 22
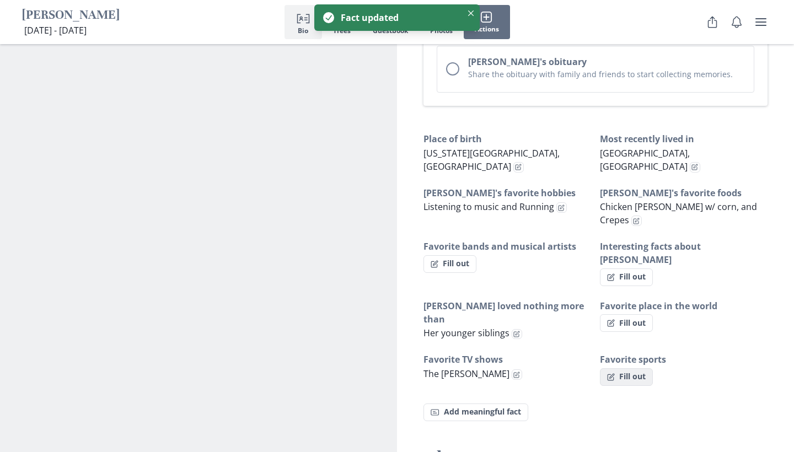
click at [612, 373] on icon "button" at bounding box center [611, 377] width 8 height 8
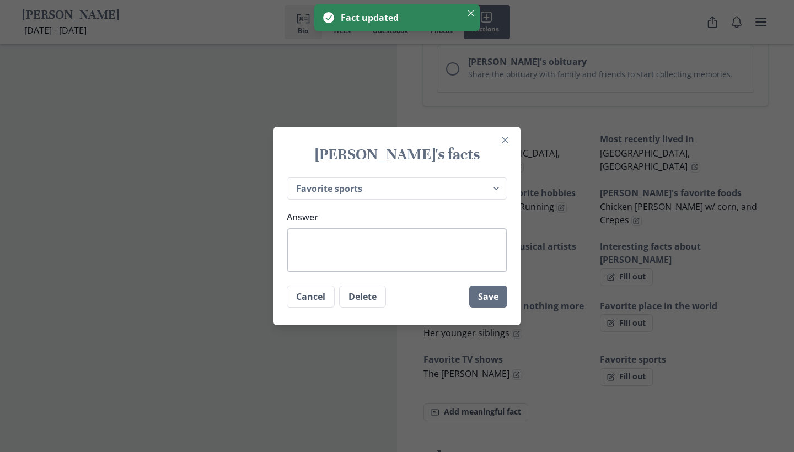
click at [451, 263] on textarea "Answer" at bounding box center [397, 250] width 221 height 44
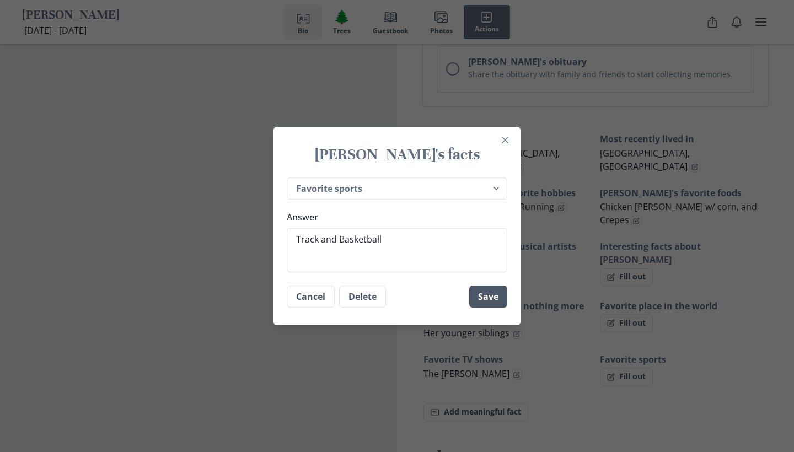
click at [491, 304] on button "Save" at bounding box center [488, 297] width 38 height 22
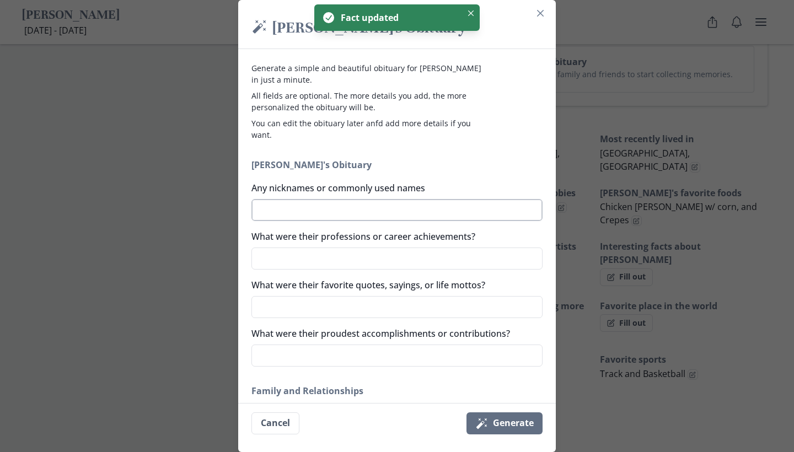
click at [497, 204] on textarea "Any nicknames or commonly used names" at bounding box center [397, 210] width 291 height 22
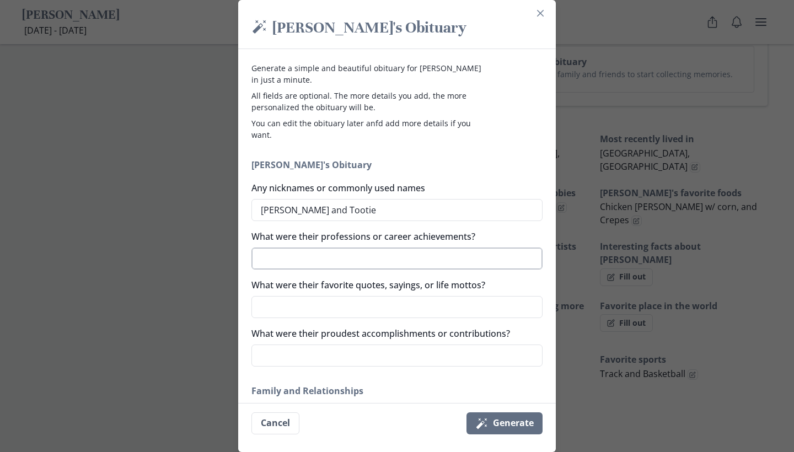
click at [470, 253] on textarea "What were their professions or career achievements?" at bounding box center [397, 259] width 291 height 22
click at [451, 305] on textarea "What were their favorite quotes, sayings, or life mottos?" at bounding box center [397, 307] width 291 height 22
click at [411, 349] on textarea "What were their proudest accomplishments or contributions?" at bounding box center [397, 356] width 291 height 22
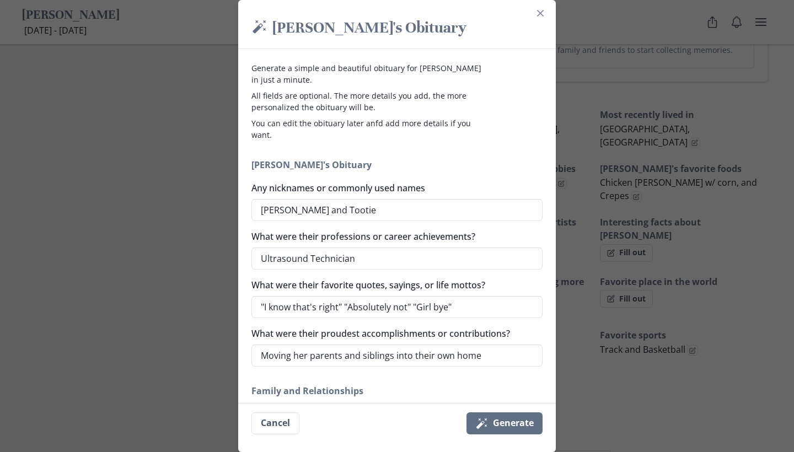
scroll to position [693, 0]
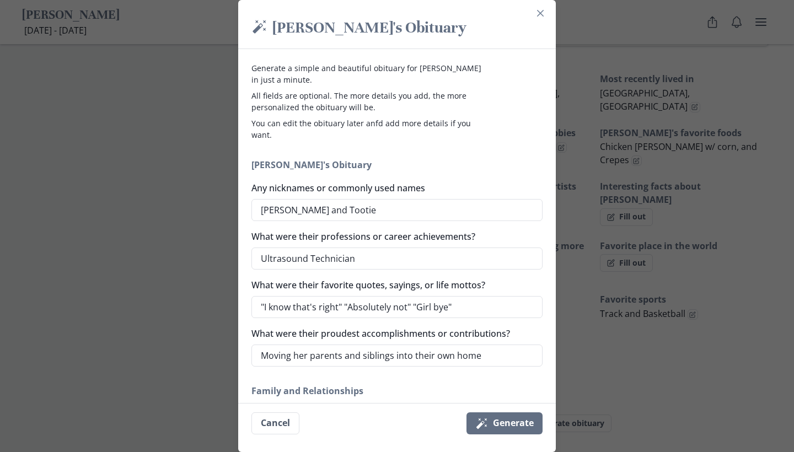
click at [554, 71] on div "Generate a simple and beautiful obituary for [PERSON_NAME] in just a minute. Al…" at bounding box center [397, 226] width 318 height 354
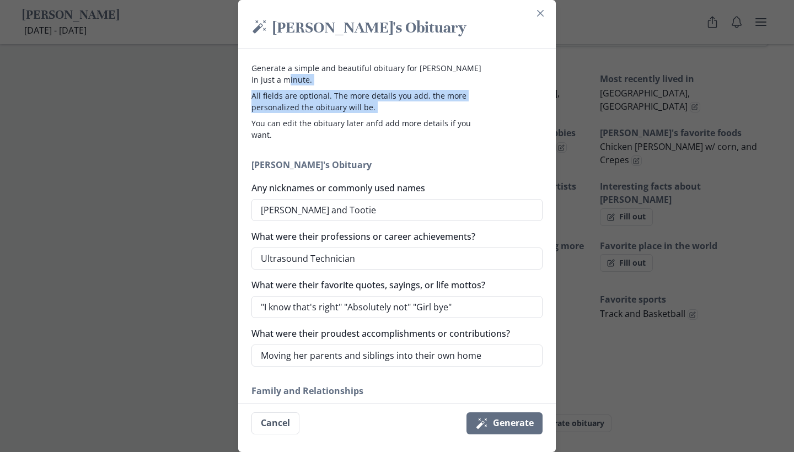
drag, startPoint x: 554, startPoint y: 80, endPoint x: 542, endPoint y: 114, distance: 35.8
click at [542, 114] on div "Generate a simple and beautiful obituary for [PERSON_NAME] in just a minute. Al…" at bounding box center [397, 226] width 318 height 354
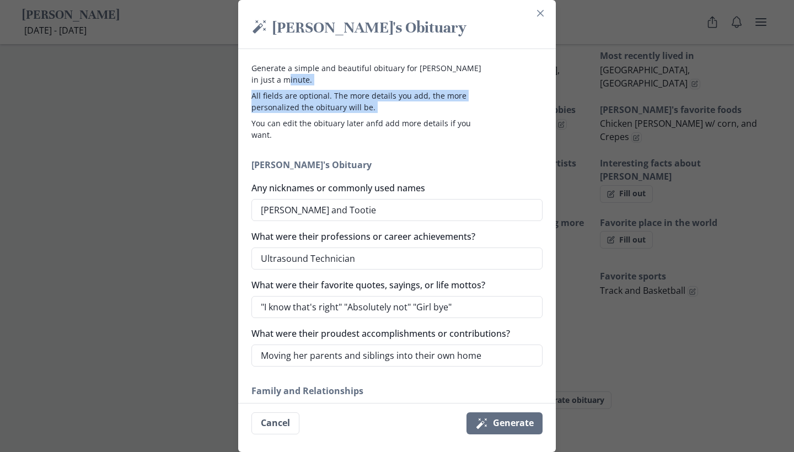
scroll to position [770, 0]
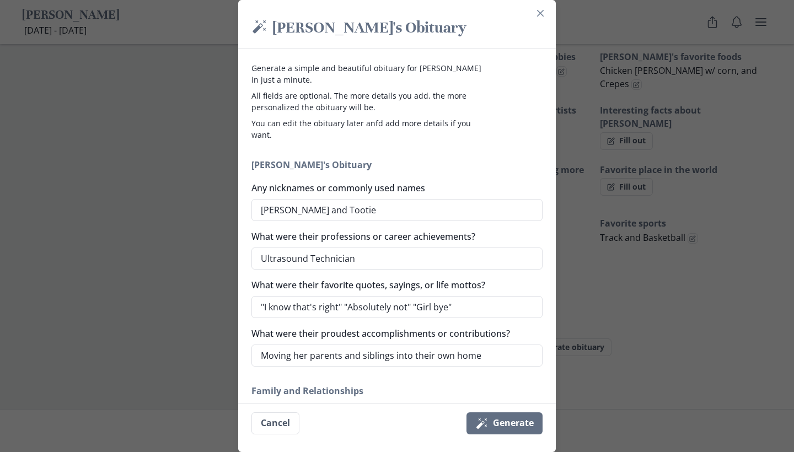
click at [557, 127] on div "Magic wand [PERSON_NAME]'s Obituary Generate a simple and beautiful obituary fo…" at bounding box center [397, 226] width 794 height 452
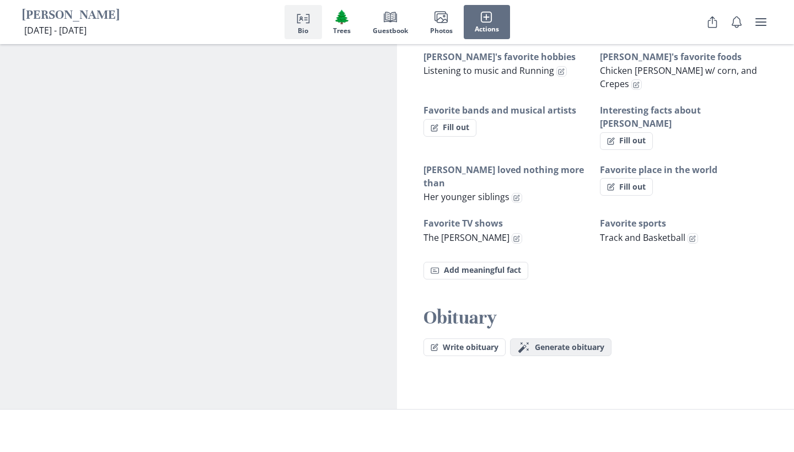
click at [536, 343] on span "Generate obituary" at bounding box center [570, 347] width 70 height 9
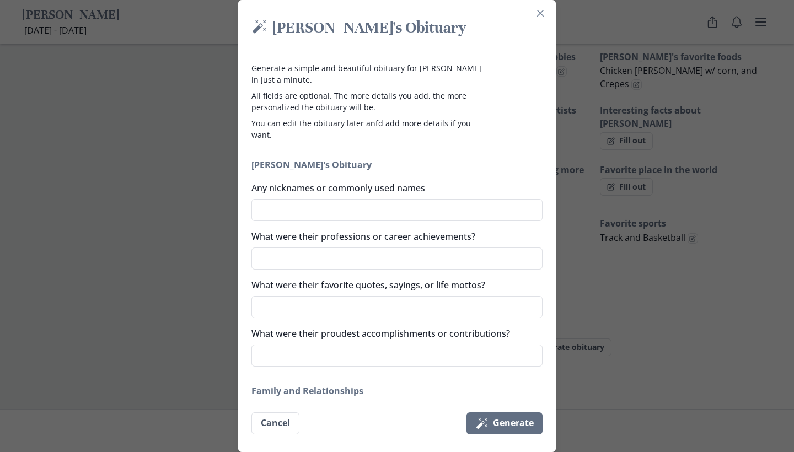
click at [544, 57] on div "Generate a simple and beautiful obituary for [PERSON_NAME] in just a minute. Al…" at bounding box center [397, 226] width 318 height 354
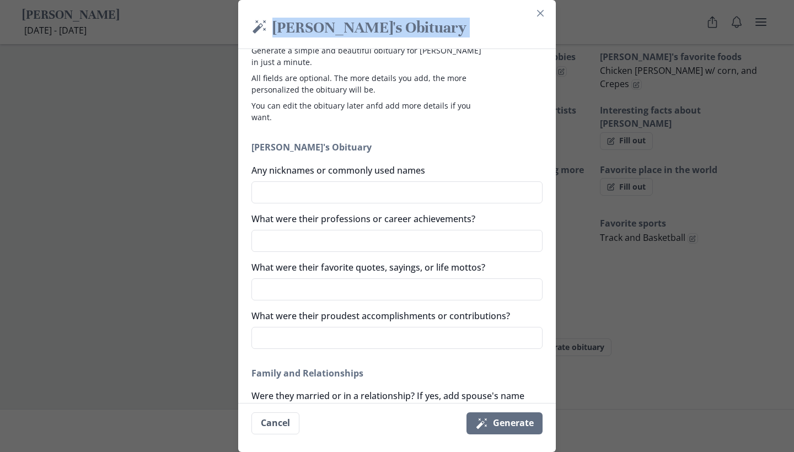
scroll to position [0, 0]
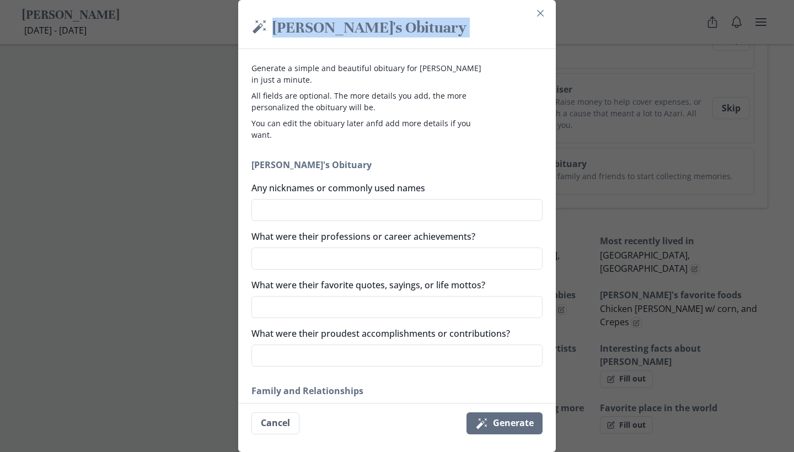
drag, startPoint x: 543, startPoint y: 54, endPoint x: 523, endPoint y: 12, distance: 45.7
click at [0, 0] on form "Magic wand [PERSON_NAME]'s Obituary Generate a simple and beautiful obituary fo…" at bounding box center [0, 0] width 0 height 0
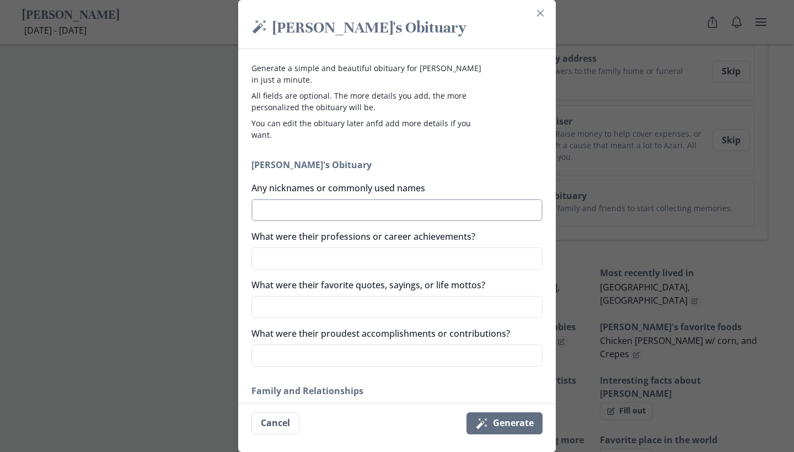
click at [388, 217] on textarea "Any nicknames or commonly used names" at bounding box center [397, 210] width 291 height 22
click at [340, 265] on textarea "What were their professions or career achievements?" at bounding box center [397, 259] width 291 height 22
click at [328, 299] on textarea "What were their favorite quotes, sayings, or life mottos?" at bounding box center [397, 307] width 291 height 22
click at [382, 259] on textarea "Ultrasound Technicianan" at bounding box center [397, 259] width 291 height 22
click at [352, 313] on textarea "What were their favorite quotes, sayings, or life mottos?" at bounding box center [397, 307] width 291 height 22
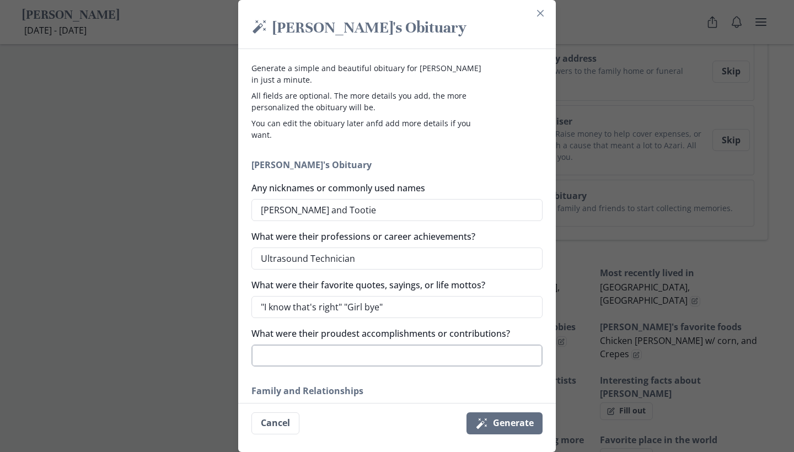
click at [317, 360] on textarea "What were their proudest accomplishments or contributions?" at bounding box center [397, 356] width 291 height 22
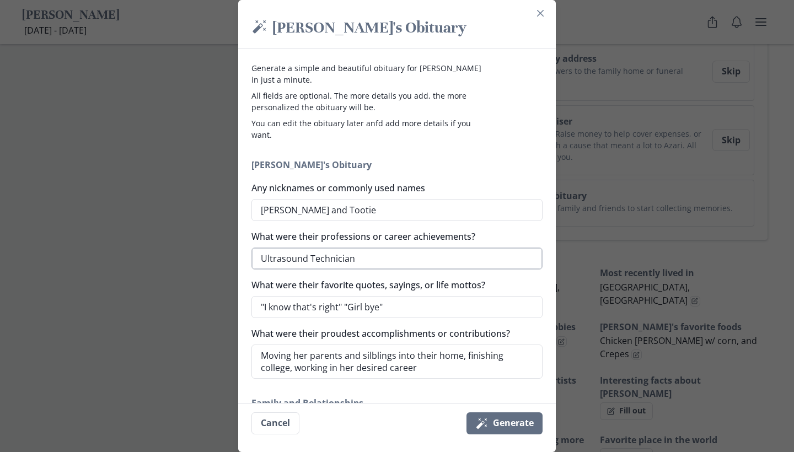
click at [457, 254] on textarea "Ultrasound Technician" at bounding box center [397, 259] width 291 height 22
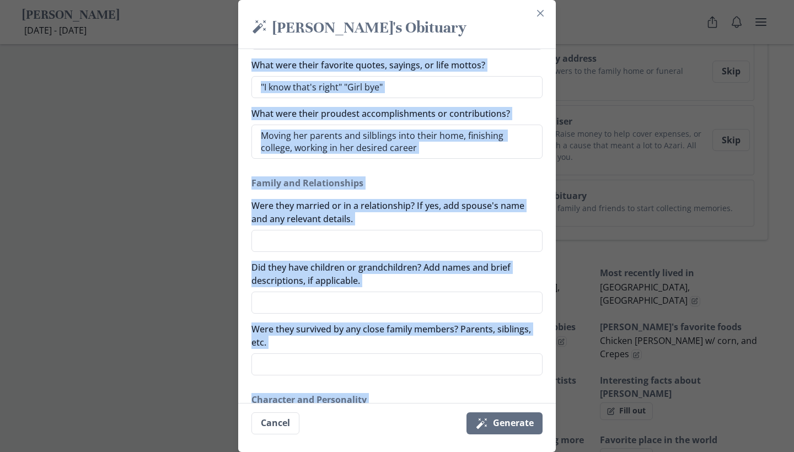
scroll to position [237, 0]
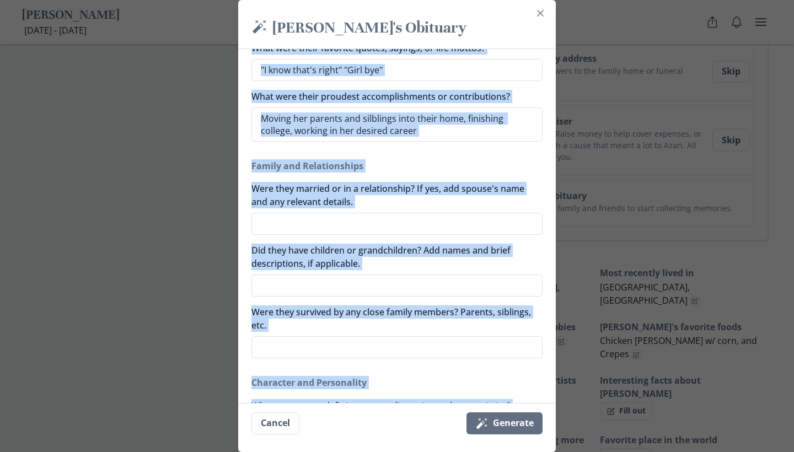
drag, startPoint x: 484, startPoint y: 240, endPoint x: 419, endPoint y: 409, distance: 180.7
click at [0, 0] on form "Magic wand [PERSON_NAME]'s Obituary Generate a simple and beautiful obituary fo…" at bounding box center [0, 0] width 0 height 0
click at [407, 349] on textarea "Were they survived by any close family members? Parents, siblings, etc." at bounding box center [397, 347] width 291 height 22
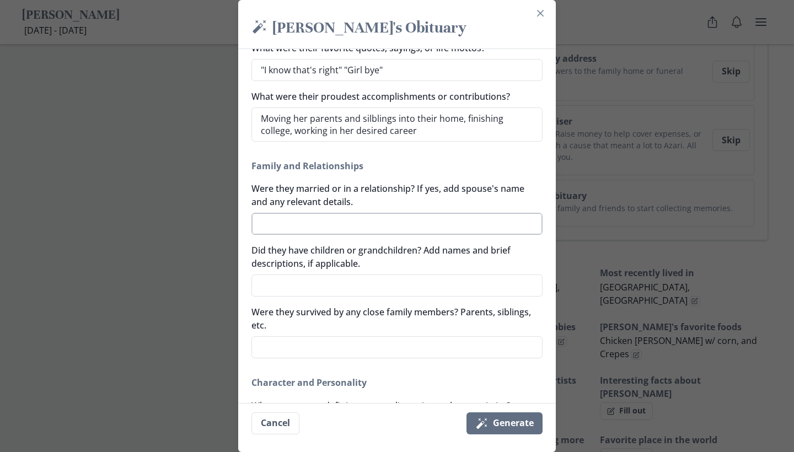
click at [425, 226] on textarea "Were they married or in a relationship? If yes, add spouse's name and any relev…" at bounding box center [397, 224] width 291 height 22
click at [371, 282] on textarea "Did they have children or grandchildren? Add names and brief descriptions, if a…" at bounding box center [397, 286] width 291 height 22
click at [342, 342] on textarea "Were they survived by any close family members? Parents, siblings, etc." at bounding box center [397, 347] width 291 height 22
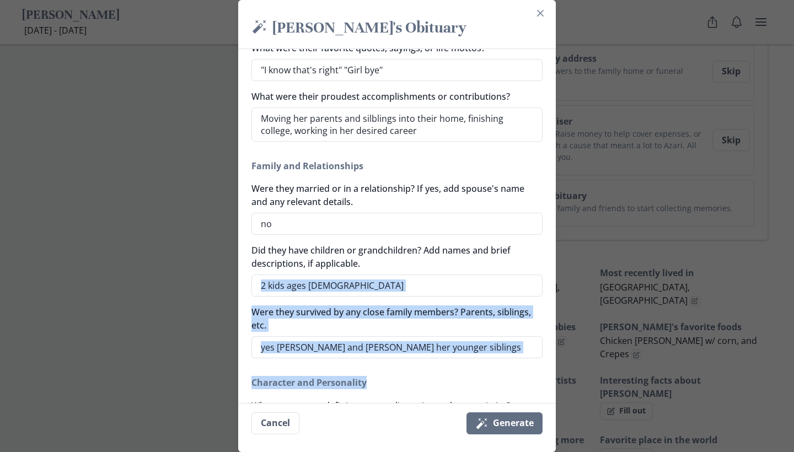
drag, startPoint x: 478, startPoint y: 270, endPoint x: 431, endPoint y: 394, distance: 132.5
click at [431, 394] on div "[PERSON_NAME]'s Obituary Any nicknames or commonly used names [PERSON_NAME] and…" at bounding box center [397, 359] width 291 height 895
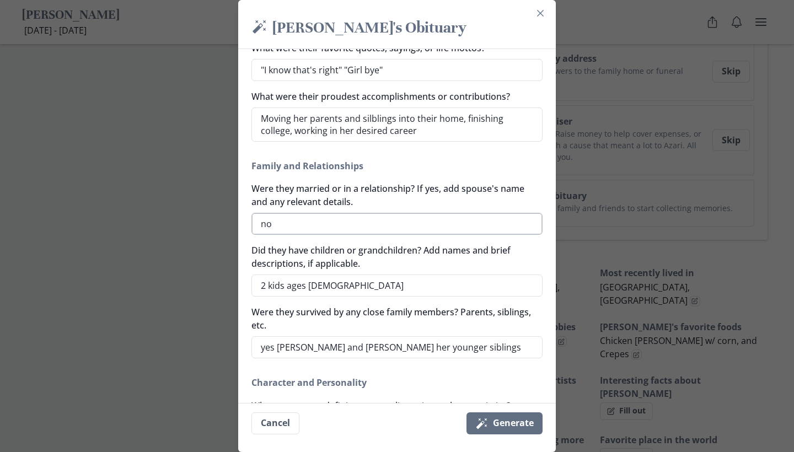
click at [391, 227] on textarea "no" at bounding box center [397, 224] width 291 height 22
click at [363, 257] on label "Did they have children or grandchildren? Add names and brief descriptions, if a…" at bounding box center [394, 257] width 285 height 26
click at [363, 275] on textarea "2 kids ages [DEMOGRAPHIC_DATA]" at bounding box center [397, 286] width 291 height 22
drag, startPoint x: 408, startPoint y: 218, endPoint x: 419, endPoint y: 287, distance: 69.3
click at [419, 287] on div "[PERSON_NAME]'s Obituary Any nicknames or commonly used names [PERSON_NAME] and…" at bounding box center [397, 359] width 291 height 895
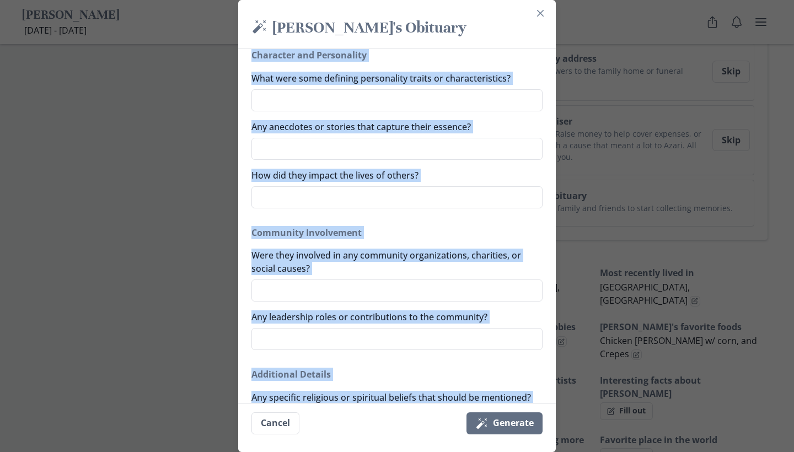
drag, startPoint x: 419, startPoint y: 306, endPoint x: 385, endPoint y: 380, distance: 81.4
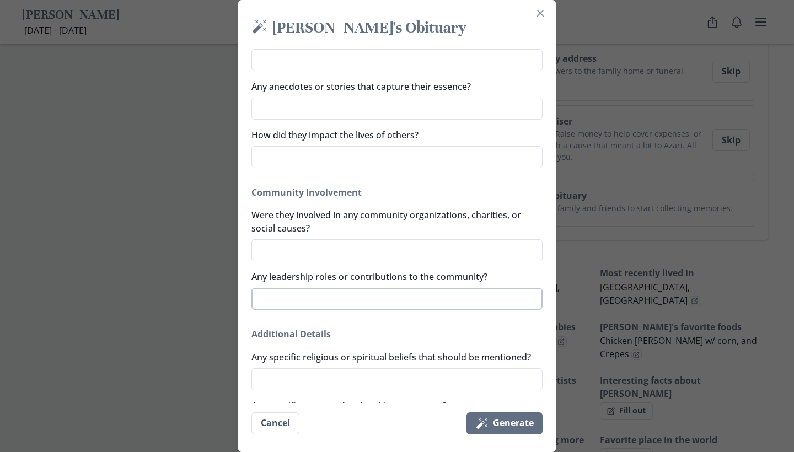
drag, startPoint x: 421, startPoint y: 301, endPoint x: 442, endPoint y: 215, distance: 88.2
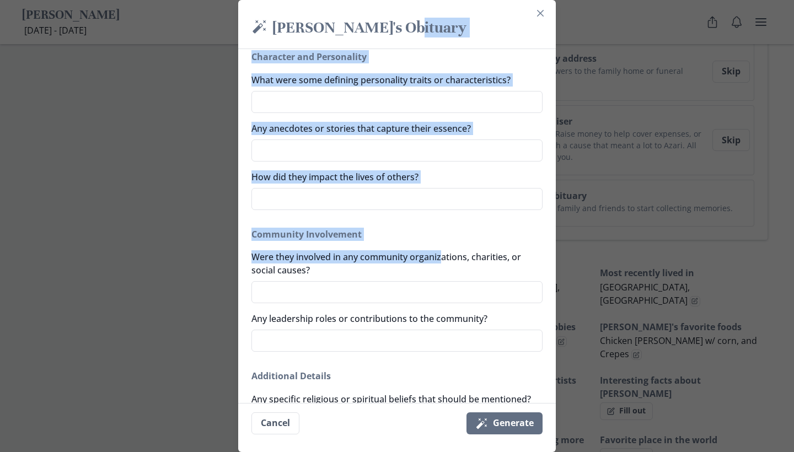
scroll to position [561, 0]
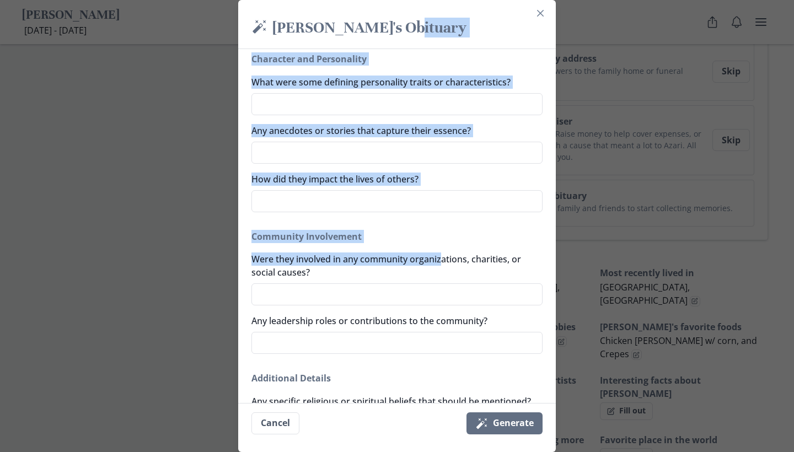
drag, startPoint x: 442, startPoint y: 215, endPoint x: 440, endPoint y: 48, distance: 167.2
click at [419, 99] on textarea "What were some defining personality traits or characteristics?" at bounding box center [397, 104] width 291 height 22
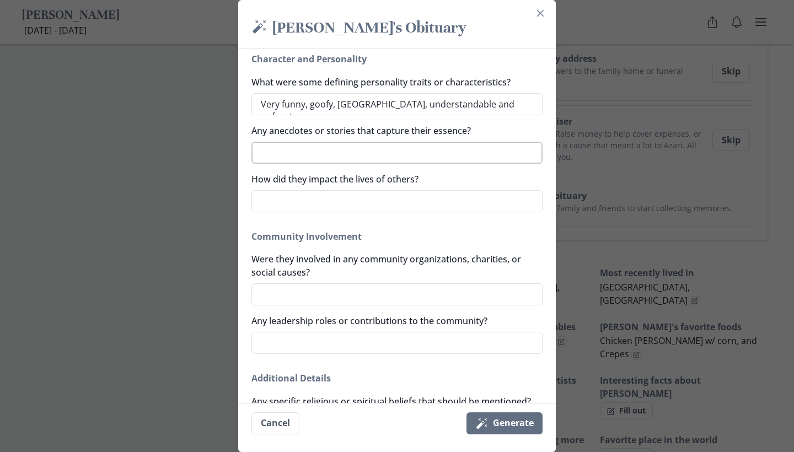
click at [361, 149] on textarea "Any anecdotes or stories that capture their essence?" at bounding box center [397, 153] width 291 height 22
click at [346, 199] on textarea "How did they impact the lives of others?" at bounding box center [397, 201] width 291 height 22
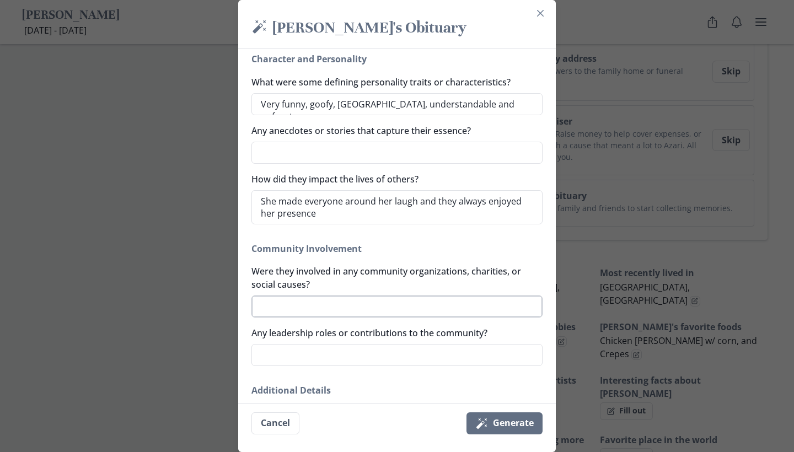
drag, startPoint x: 346, startPoint y: 199, endPoint x: 298, endPoint y: 317, distance: 127.7
click at [298, 317] on textarea "Were they involved in any community organizations, charities, or social causes?" at bounding box center [397, 307] width 291 height 22
drag, startPoint x: 298, startPoint y: 315, endPoint x: 272, endPoint y: 355, distance: 47.7
click at [272, 355] on textarea "Any leadership roles or contributions to the community?" at bounding box center [397, 355] width 291 height 22
click at [454, 244] on h2 "Community Involvement" at bounding box center [397, 248] width 291 height 13
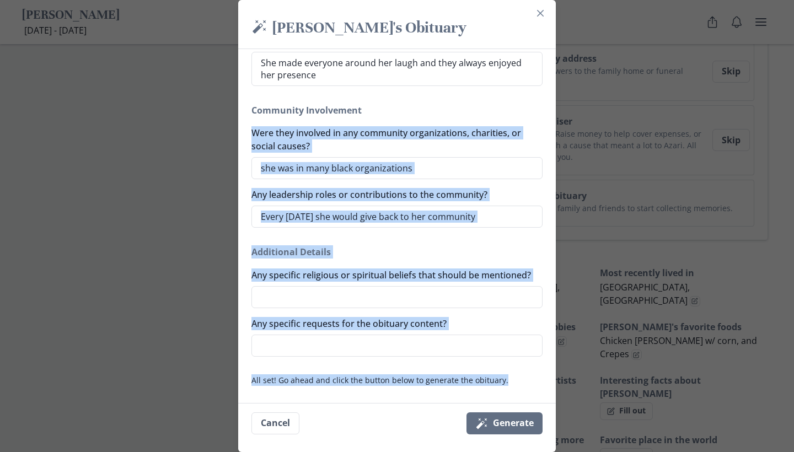
scroll to position [704, 0]
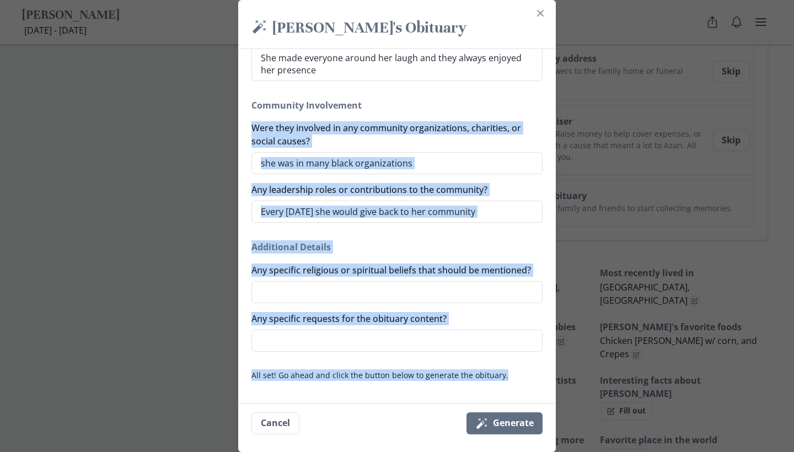
drag, startPoint x: 454, startPoint y: 244, endPoint x: 389, endPoint y: 408, distance: 176.8
click at [0, 0] on form "Magic wand [PERSON_NAME]'s Obituary Generate a simple and beautiful obituary fo…" at bounding box center [0, 0] width 0 height 0
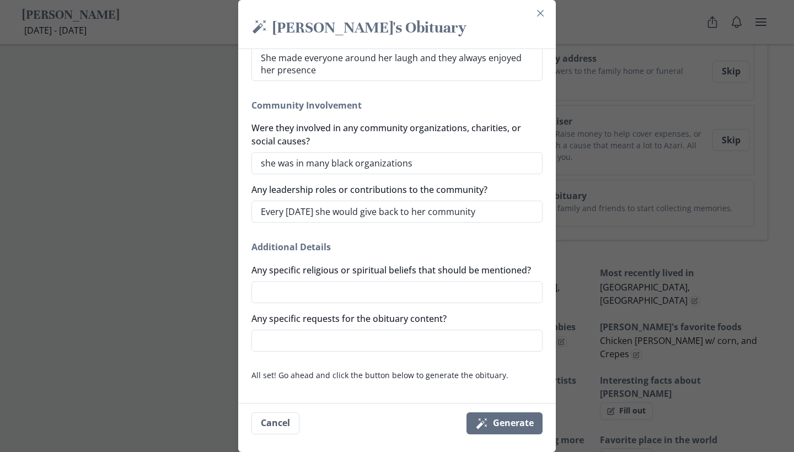
click at [398, 363] on div "Generate a simple and beautiful obituary for [PERSON_NAME] in just a minute. Al…" at bounding box center [397, 226] width 318 height 354
click at [491, 341] on textarea "Any specific requests for the obituary content?" at bounding box center [397, 341] width 291 height 22
click at [536, 425] on button "Magic wand Generate" at bounding box center [505, 424] width 76 height 22
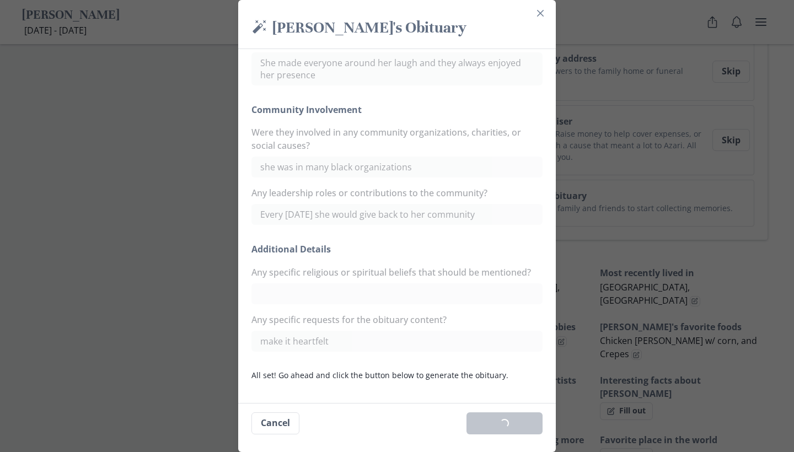
scroll to position [689, 0]
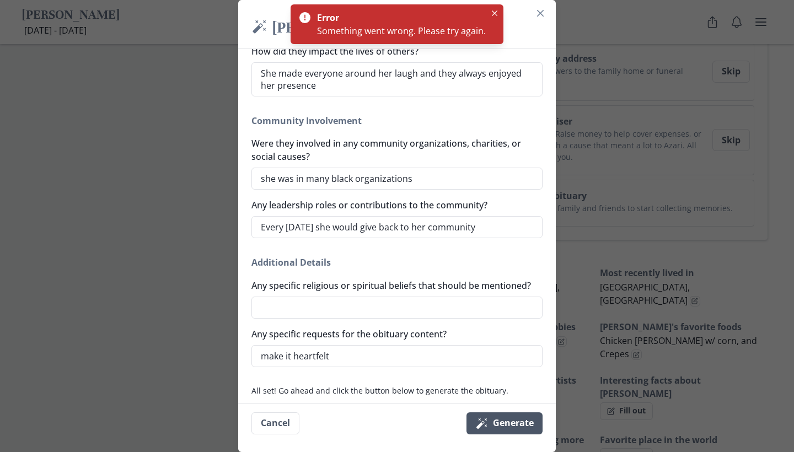
click at [536, 425] on button "Magic wand Generate" at bounding box center [505, 424] width 76 height 22
click at [500, 310] on textarea "Any specific religious or spiritual beliefs that should be mentioned?" at bounding box center [397, 308] width 291 height 22
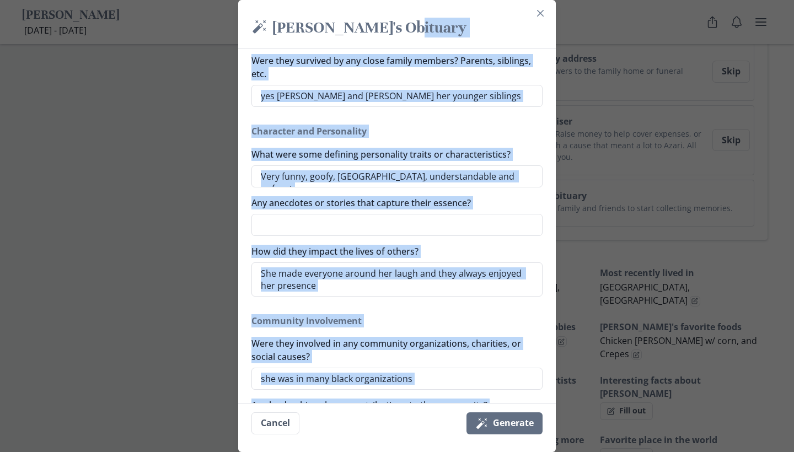
drag, startPoint x: 494, startPoint y: 266, endPoint x: 467, endPoint y: 33, distance: 234.9
click at [0, 0] on form "Magic wand [PERSON_NAME]'s Obituary Generate a simple and beautiful obituary fo…" at bounding box center [0, 0] width 0 height 0
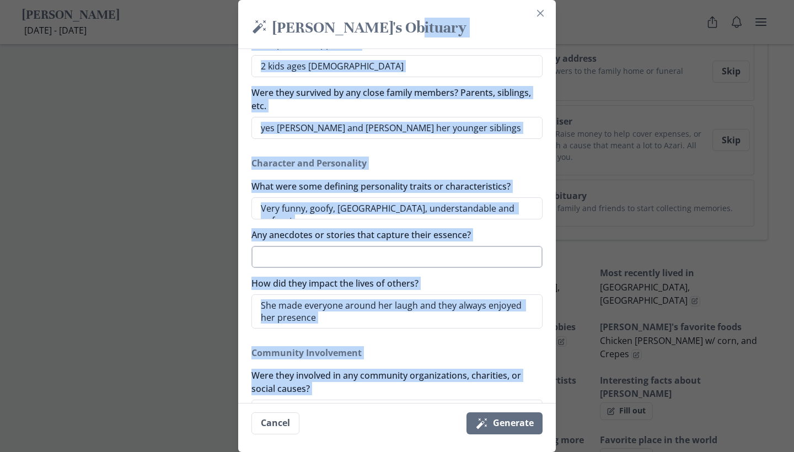
click at [343, 247] on textarea "Any anecdotes or stories that capture their essence?" at bounding box center [397, 257] width 291 height 22
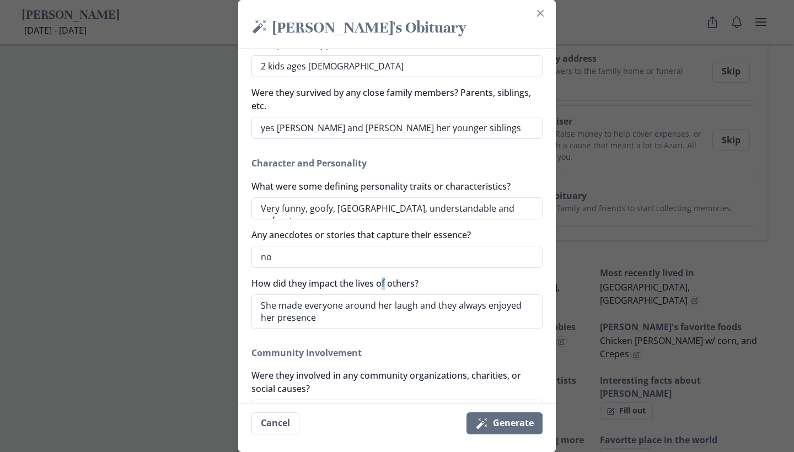
click at [384, 283] on label "How did they impact the lives of others?" at bounding box center [394, 283] width 285 height 13
click at [384, 295] on textarea "She made everyone around her laugh and they always enjoyed her presence" at bounding box center [397, 312] width 291 height 34
drag, startPoint x: 477, startPoint y: 298, endPoint x: 443, endPoint y: 392, distance: 99.6
click at [443, 392] on div "[PERSON_NAME]'s Obituary Any nicknames or commonly used names [PERSON_NAME] and…" at bounding box center [397, 146] width 291 height 907
click at [494, 443] on footer "Cancel Magic wand Generate" at bounding box center [397, 423] width 318 height 40
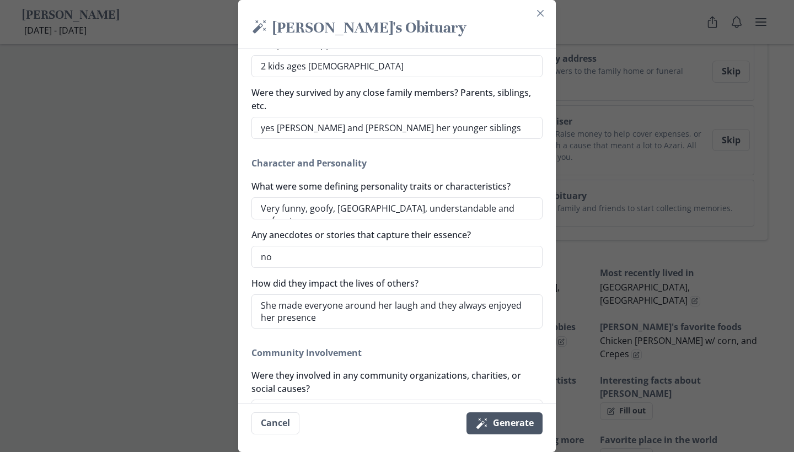
click at [501, 413] on button "Magic wand Generate" at bounding box center [505, 424] width 76 height 22
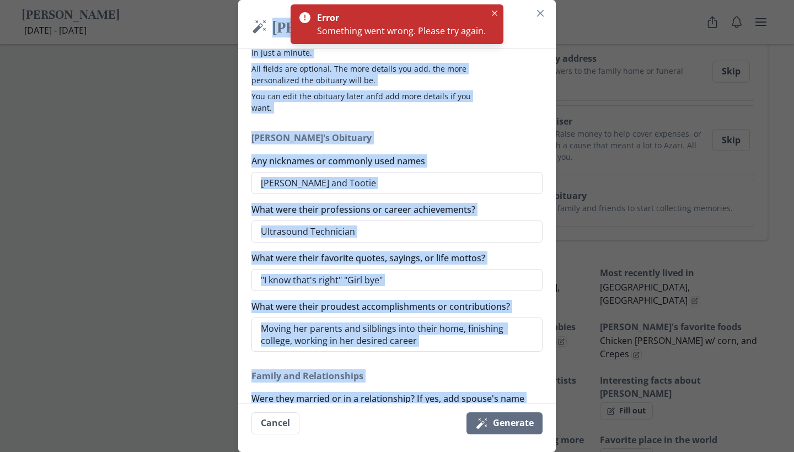
scroll to position [0, 0]
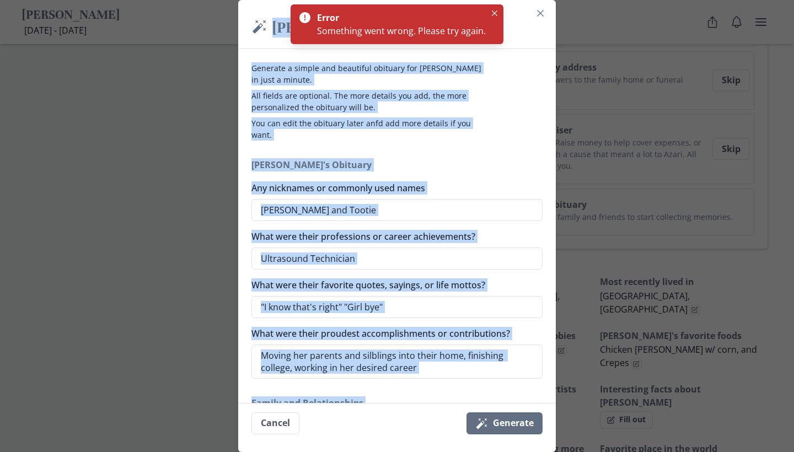
drag, startPoint x: 516, startPoint y: 331, endPoint x: 485, endPoint y: 40, distance: 292.9
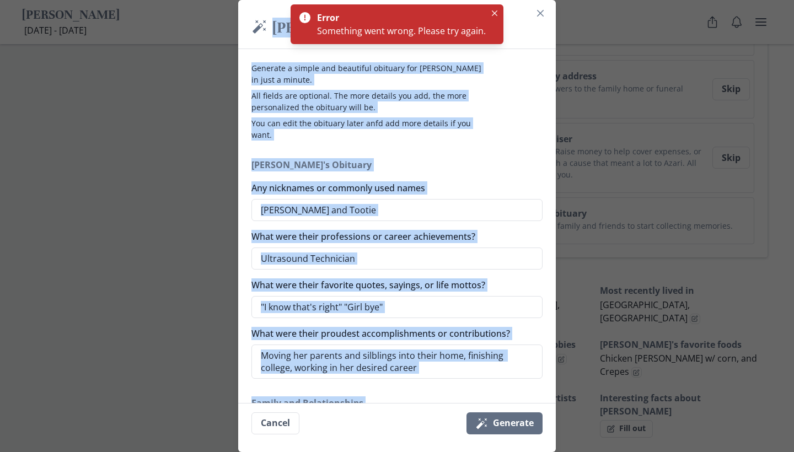
click at [410, 134] on p "You can edit the obituary later anfd add more details if you want." at bounding box center [368, 128] width 233 height 23
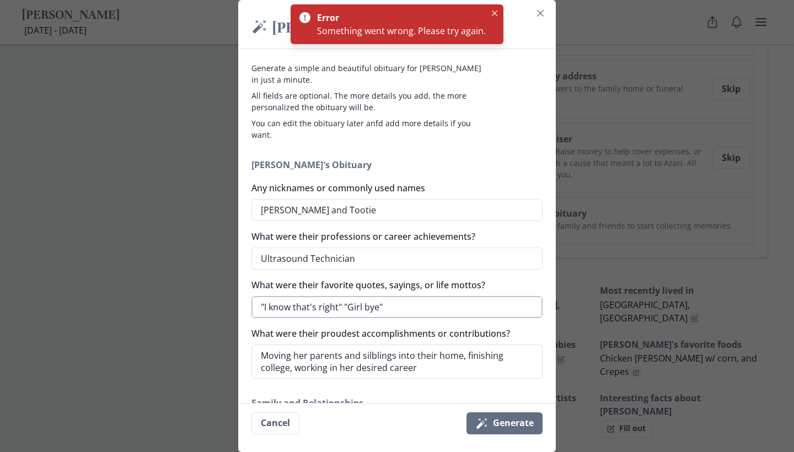
click at [345, 308] on textarea ""I know that's right" "Girl bye"" at bounding box center [397, 307] width 291 height 22
click at [487, 418] on icon "Magic wand" at bounding box center [482, 423] width 13 height 13
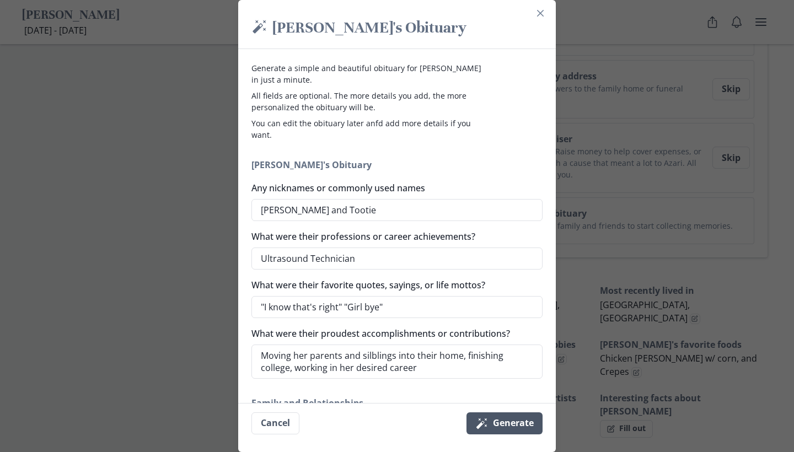
click at [480, 411] on footer "Cancel Magic wand Generate" at bounding box center [397, 423] width 318 height 40
click at [480, 428] on icon "submit" at bounding box center [482, 424] width 10 height 10
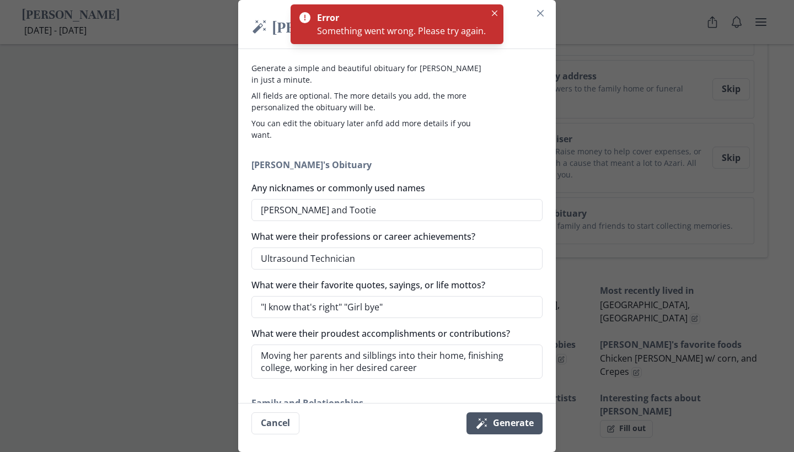
click at [480, 428] on icon "submit" at bounding box center [482, 424] width 10 height 10
click at [544, 10] on button "Close" at bounding box center [541, 13] width 18 height 18
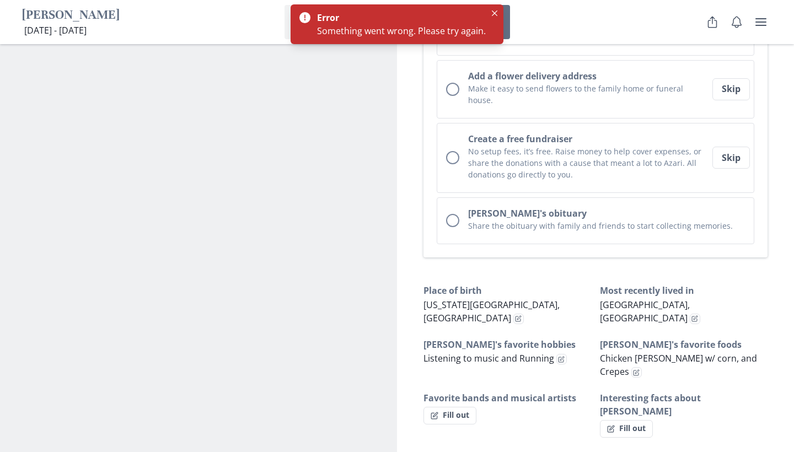
click at [350, 214] on section "Camera Add portrait photo of [PERSON_NAME] Show your support for [PERSON_NAME] …" at bounding box center [198, 130] width 397 height 1135
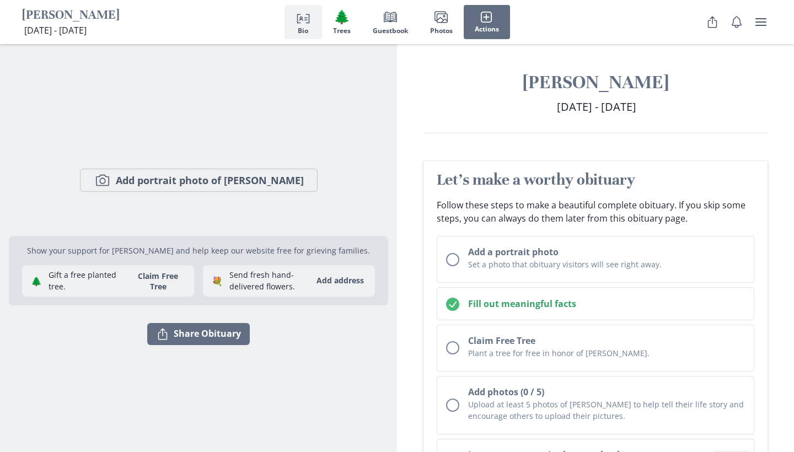
scroll to position [0, 0]
